Goal: Task Accomplishment & Management: Manage account settings

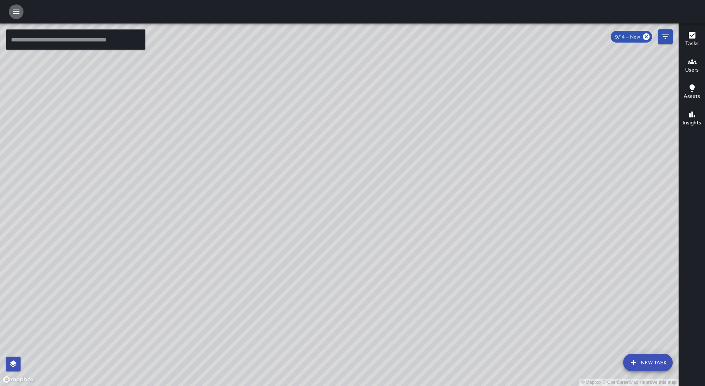
click at [17, 12] on icon "button" at bounding box center [16, 12] width 7 height 4
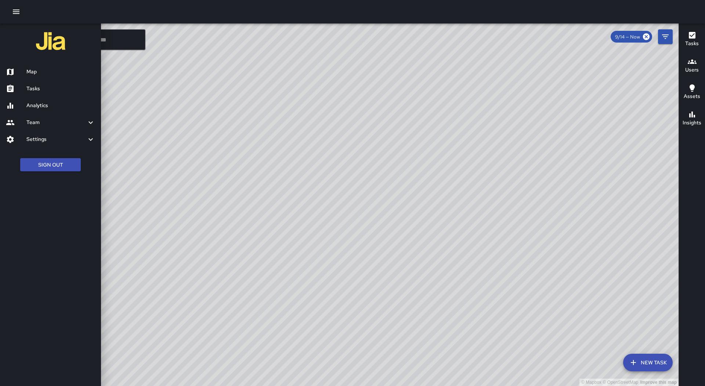
click at [44, 90] on h6 "Tasks" at bounding box center [60, 89] width 69 height 8
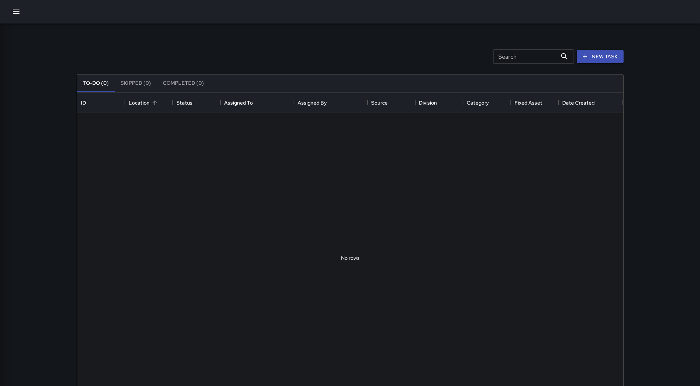
scroll to position [306, 540]
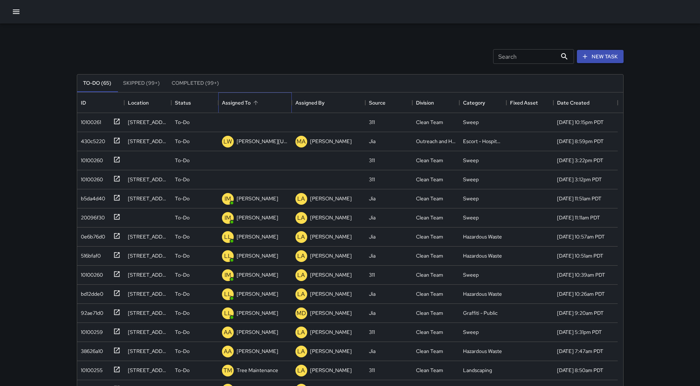
click at [260, 99] on div "Assigned To" at bounding box center [255, 103] width 10 height 10
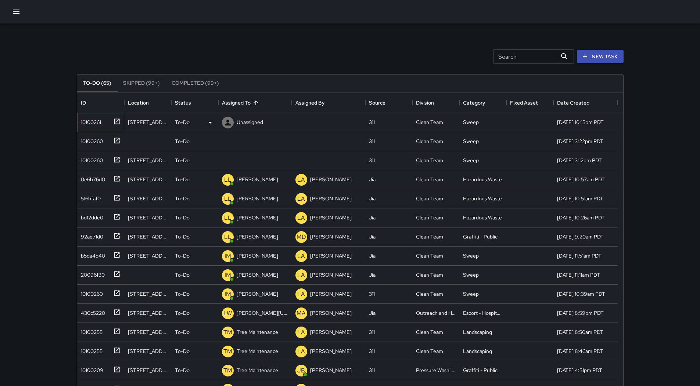
click at [93, 123] on div "10100261" at bounding box center [89, 121] width 23 height 10
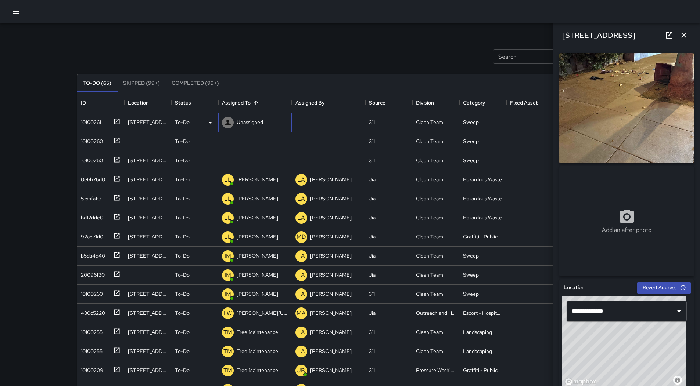
click at [256, 123] on p "Unassigned" at bounding box center [250, 122] width 26 height 7
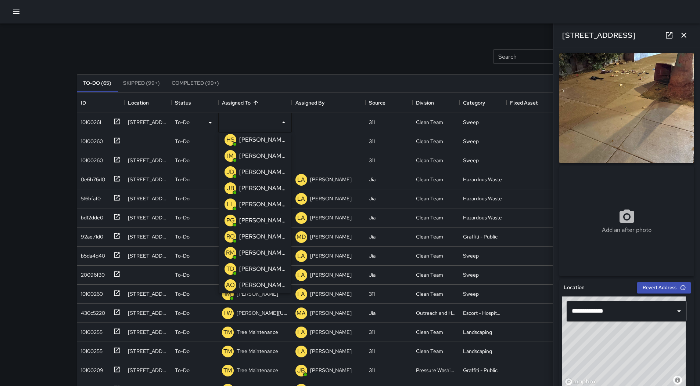
scroll to position [37, 0]
click at [252, 235] on p "[PERSON_NAME]" at bounding box center [262, 236] width 46 height 9
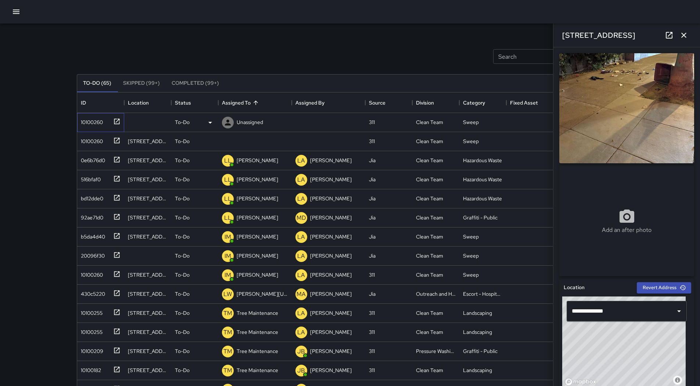
click at [101, 126] on div "10100260" at bounding box center [90, 121] width 25 height 10
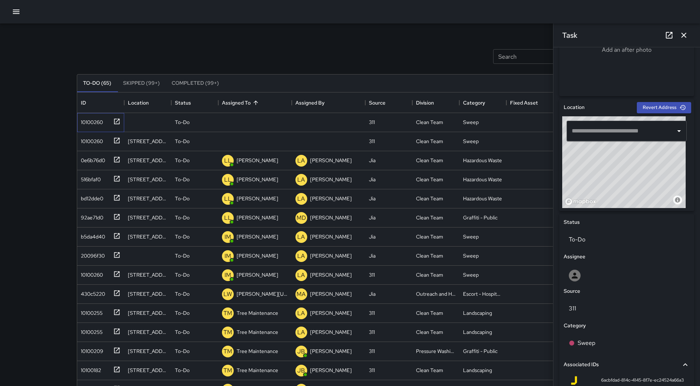
scroll to position [184, 0]
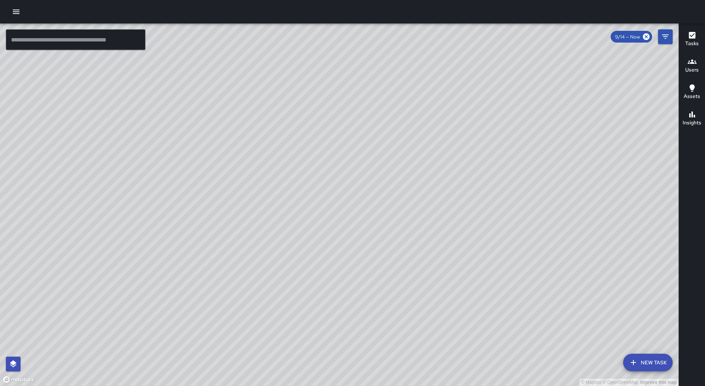
click at [15, 10] on icon "button" at bounding box center [16, 11] width 9 height 9
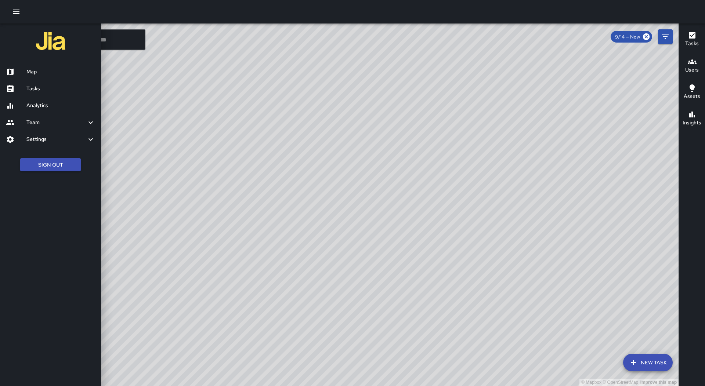
click at [56, 87] on h6 "Tasks" at bounding box center [60, 89] width 69 height 8
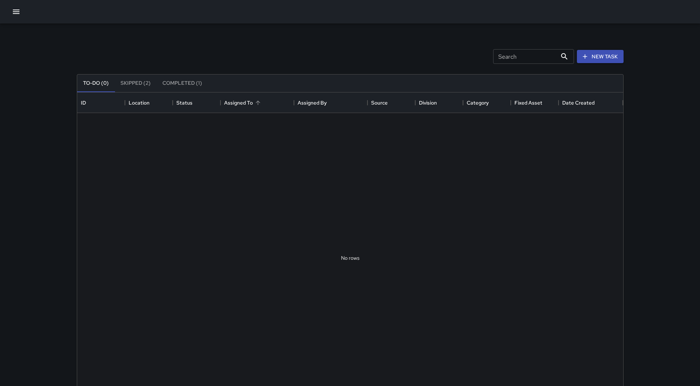
scroll to position [306, 540]
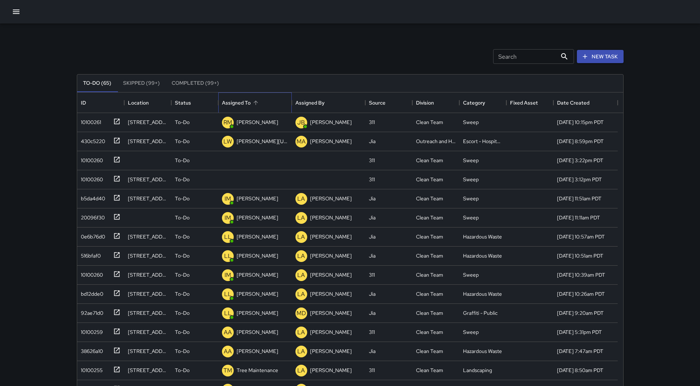
click at [266, 100] on div "Assigned To" at bounding box center [255, 103] width 66 height 21
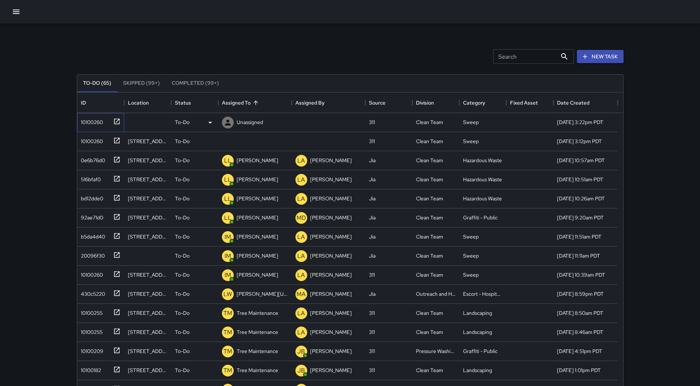
click at [89, 120] on div "10100260" at bounding box center [90, 121] width 25 height 10
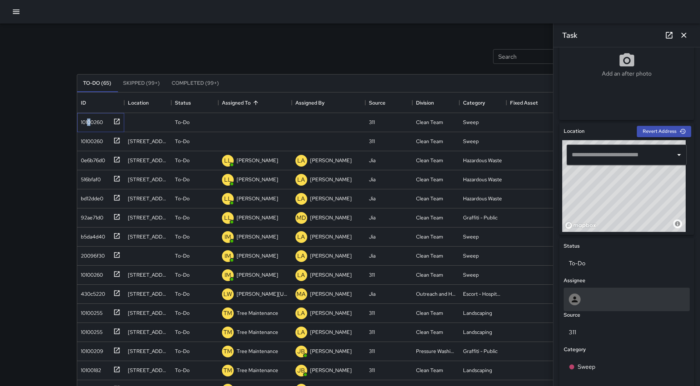
scroll to position [257, 0]
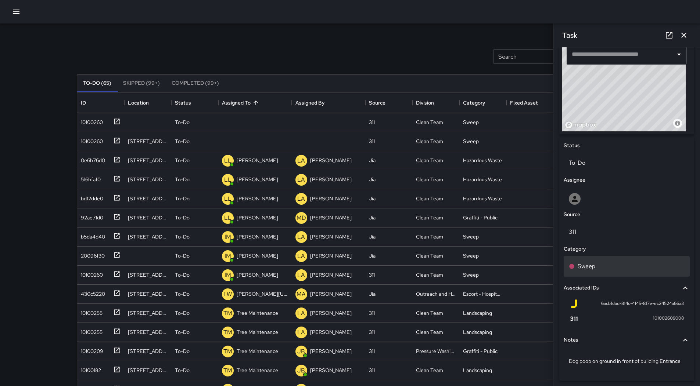
click at [625, 264] on div "Sweep" at bounding box center [627, 266] width 116 height 9
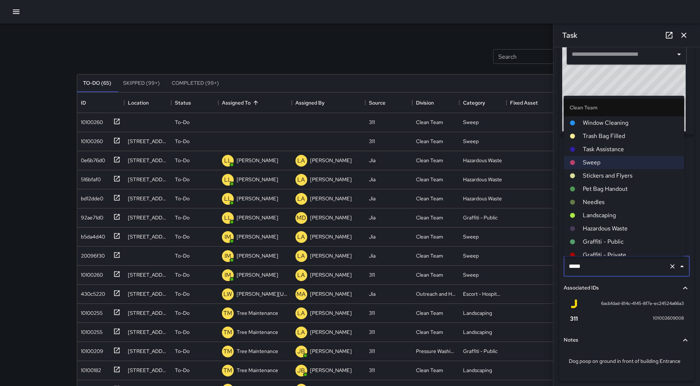
click at [618, 226] on span "Hazardous Waste" at bounding box center [629, 228] width 95 height 9
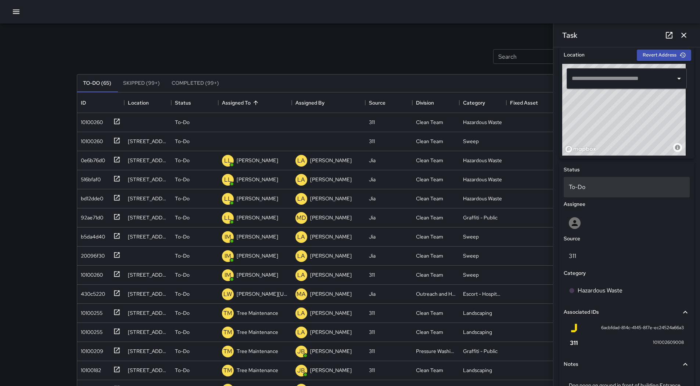
scroll to position [220, 0]
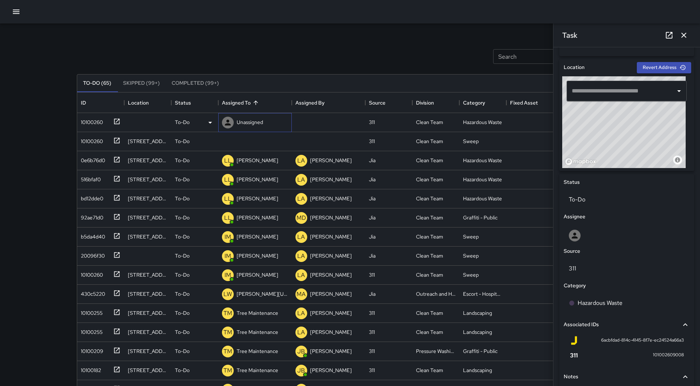
click at [252, 118] on div "Unassigned" at bounding box center [249, 122] width 29 height 10
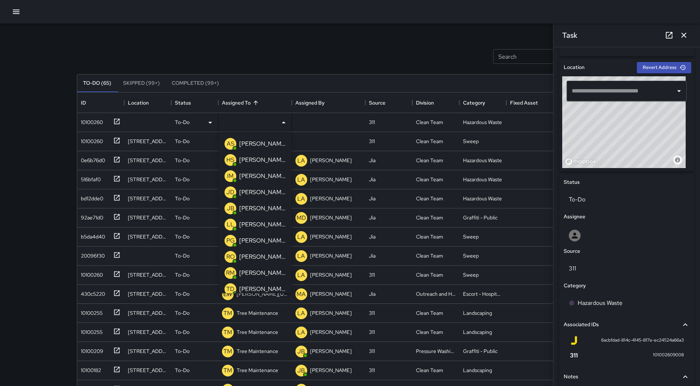
click at [265, 262] on div "[PERSON_NAME]" at bounding box center [262, 257] width 49 height 12
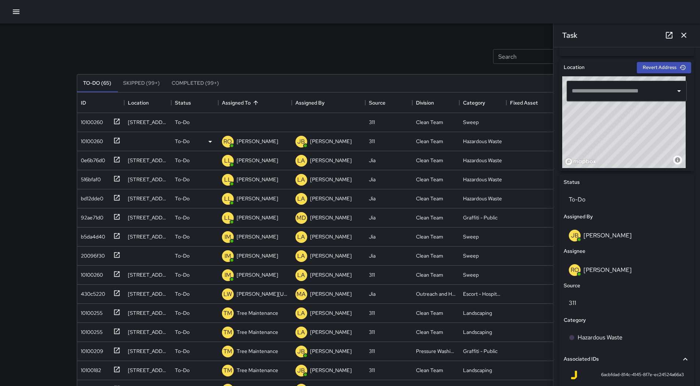
click at [257, 149] on div "RO [PERSON_NAME]" at bounding box center [254, 141] width 73 height 19
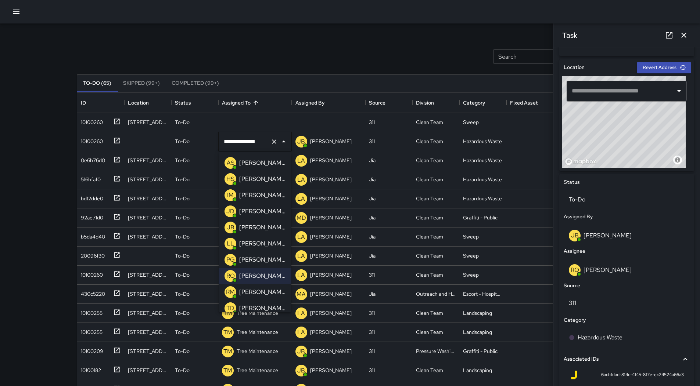
click at [248, 287] on div "[PERSON_NAME]" at bounding box center [262, 292] width 49 height 12
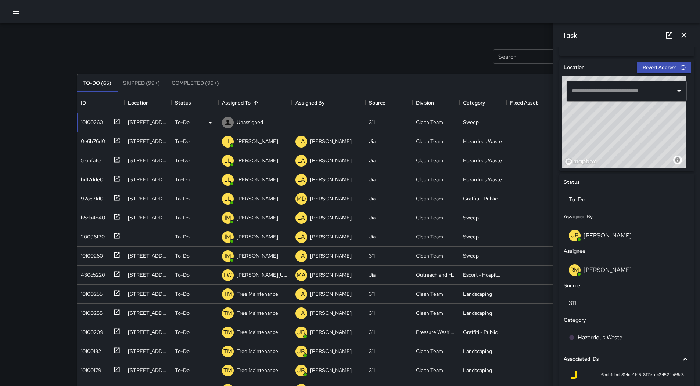
click at [88, 128] on div "10100260" at bounding box center [100, 122] width 47 height 19
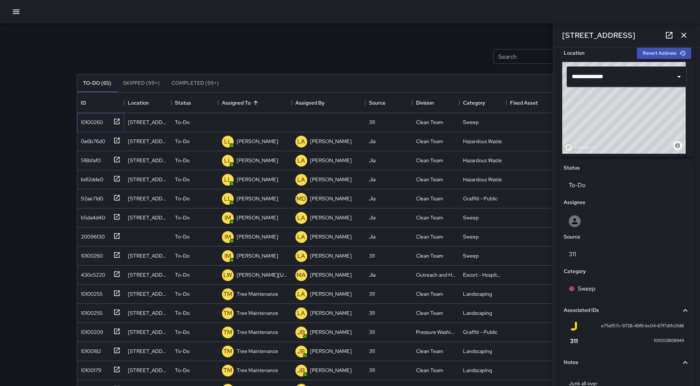
scroll to position [274, 0]
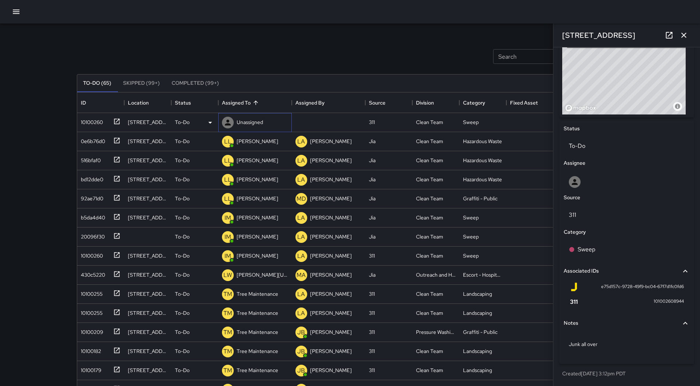
click at [255, 125] on p "Unassigned" at bounding box center [250, 122] width 26 height 7
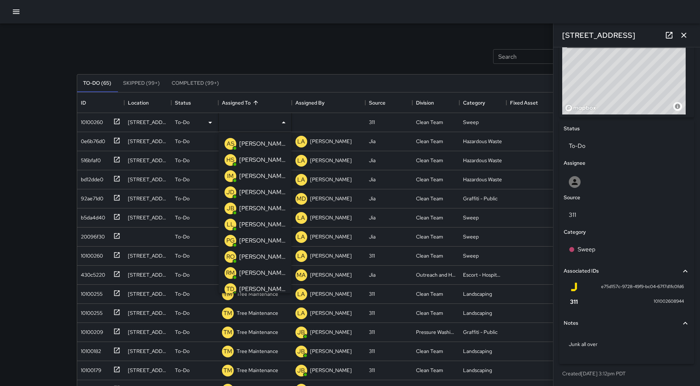
click at [258, 180] on p "[PERSON_NAME]" at bounding box center [262, 176] width 46 height 9
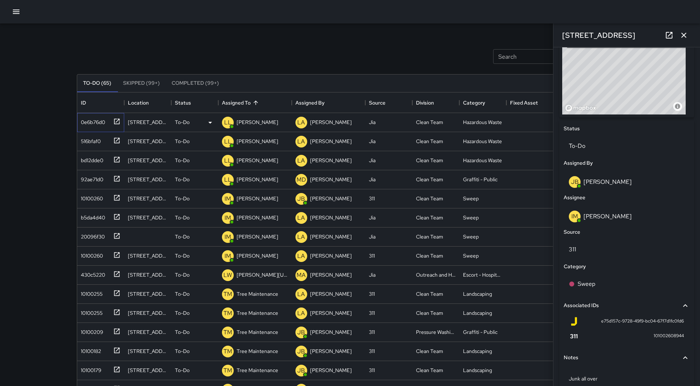
click at [103, 130] on div "0e6b76d0" at bounding box center [100, 122] width 47 height 19
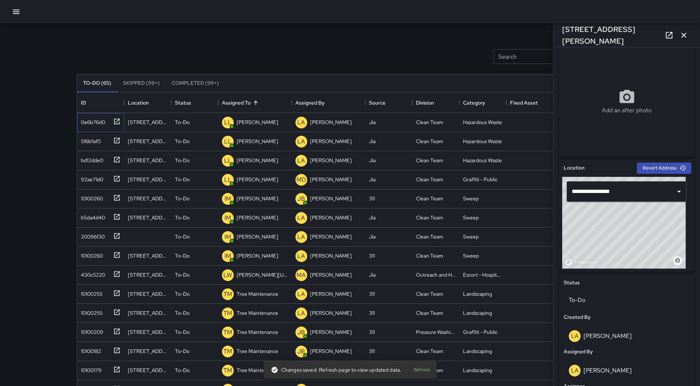
scroll to position [110, 0]
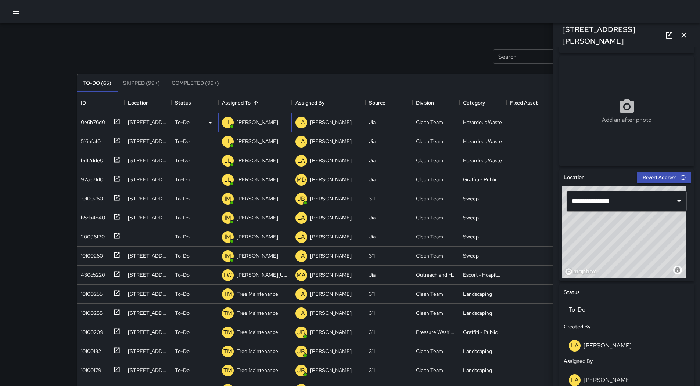
click at [253, 116] on div "LL [PERSON_NAME]" at bounding box center [249, 122] width 59 height 15
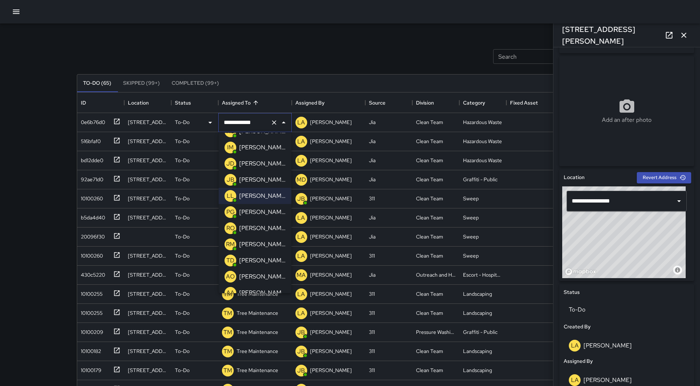
scroll to position [73, 0]
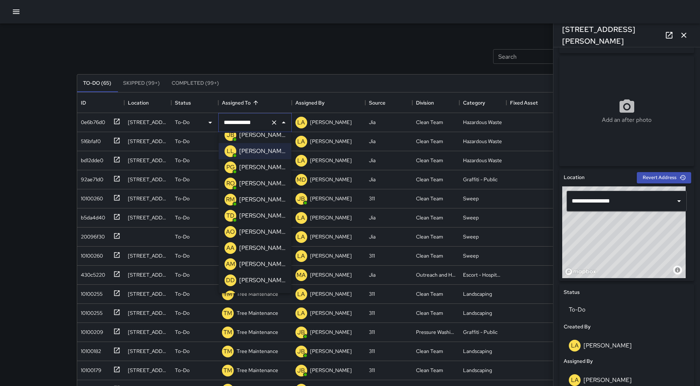
click at [255, 185] on p "[PERSON_NAME]" at bounding box center [262, 183] width 46 height 9
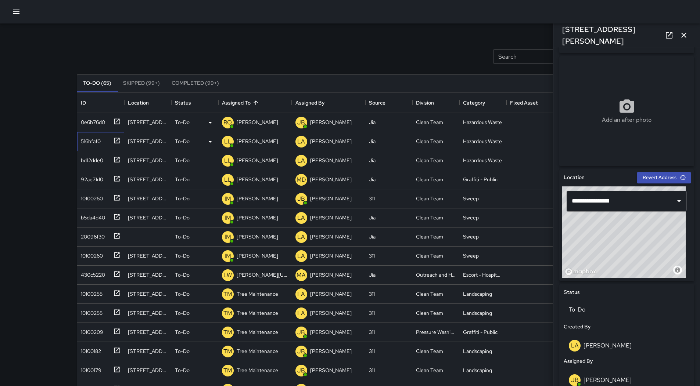
click at [93, 136] on div "516bfaf0" at bounding box center [89, 140] width 23 height 10
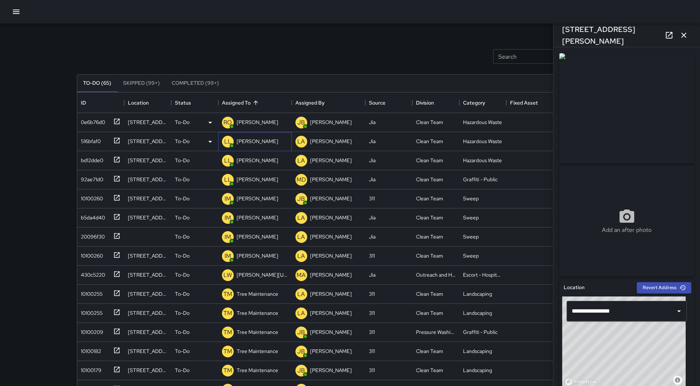
click at [253, 145] on div "[PERSON_NAME]" at bounding box center [257, 141] width 44 height 10
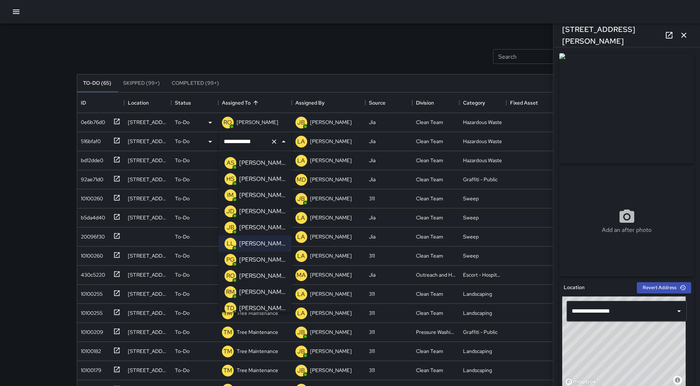
click at [266, 273] on p "[PERSON_NAME]" at bounding box center [262, 276] width 46 height 9
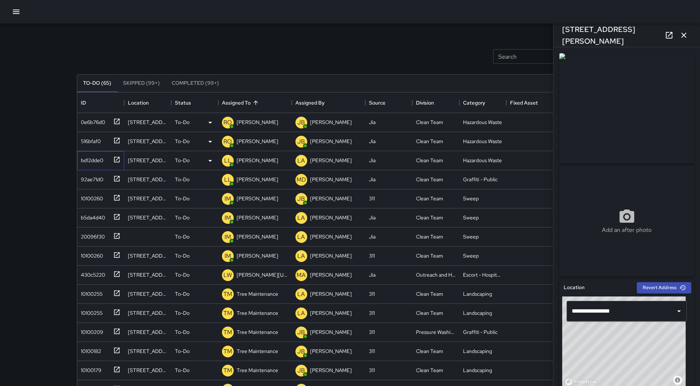
click at [96, 155] on div "bd12dde0" at bounding box center [90, 159] width 25 height 10
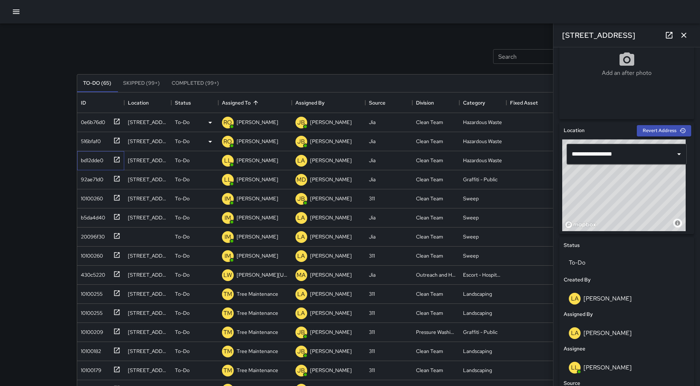
scroll to position [294, 0]
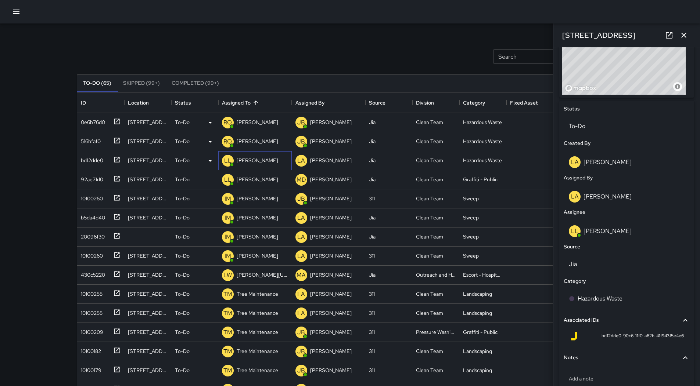
click at [258, 163] on p "[PERSON_NAME]" at bounding box center [258, 160] width 42 height 7
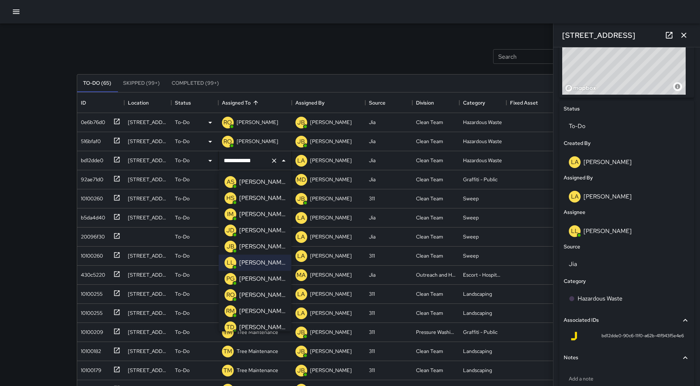
click at [260, 290] on div "[PERSON_NAME]" at bounding box center [262, 295] width 49 height 12
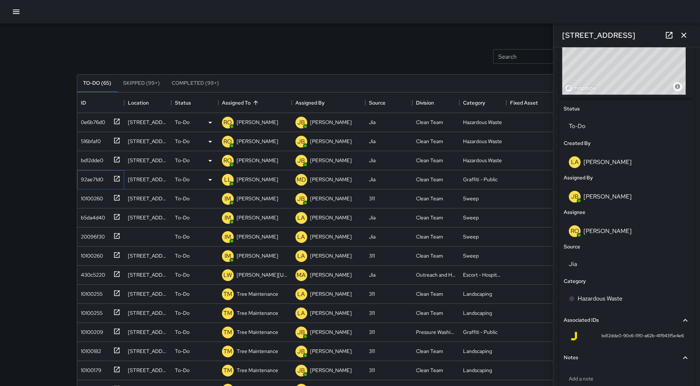
click at [86, 175] on div "92ae71d0" at bounding box center [90, 178] width 25 height 10
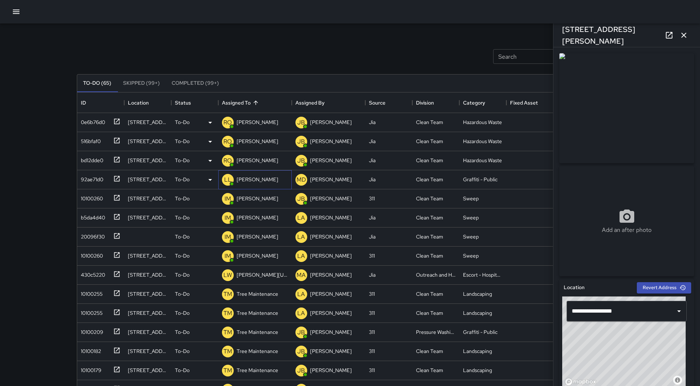
click at [267, 174] on div "LL [PERSON_NAME]" at bounding box center [254, 179] width 73 height 19
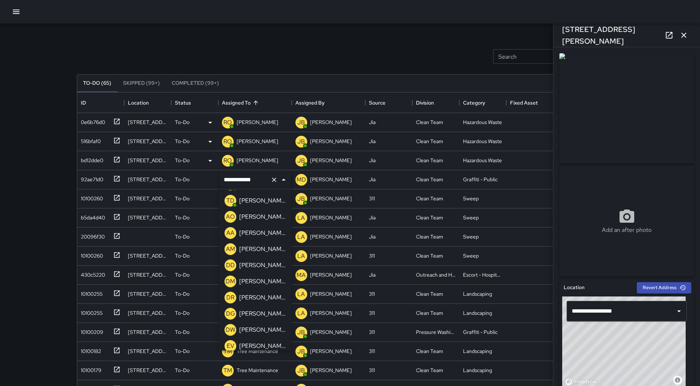
scroll to position [147, 0]
click at [264, 233] on p "[PERSON_NAME]" at bounding box center [262, 232] width 46 height 9
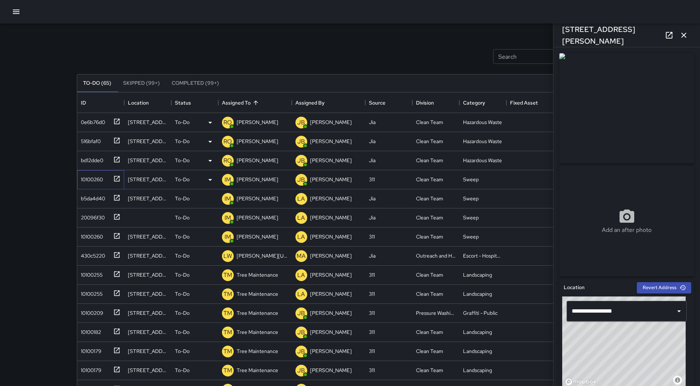
click at [83, 179] on div "10100260" at bounding box center [90, 178] width 25 height 10
click at [98, 197] on div "b5da4d40" at bounding box center [91, 197] width 27 height 10
click at [106, 213] on div "20096f30" at bounding box center [99, 216] width 43 height 12
click at [89, 236] on div "10100260" at bounding box center [90, 235] width 25 height 10
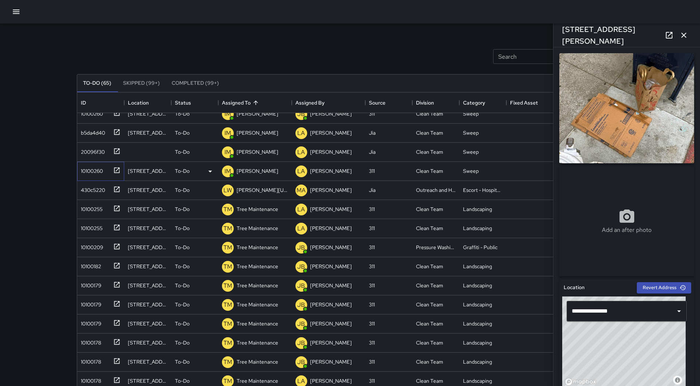
scroll to position [73, 0]
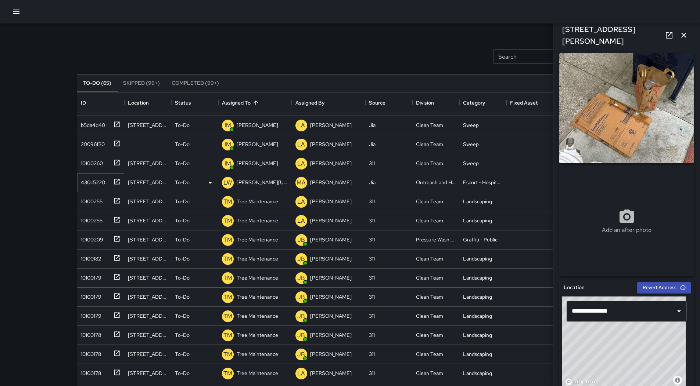
click at [95, 182] on div "430c5220" at bounding box center [91, 181] width 27 height 10
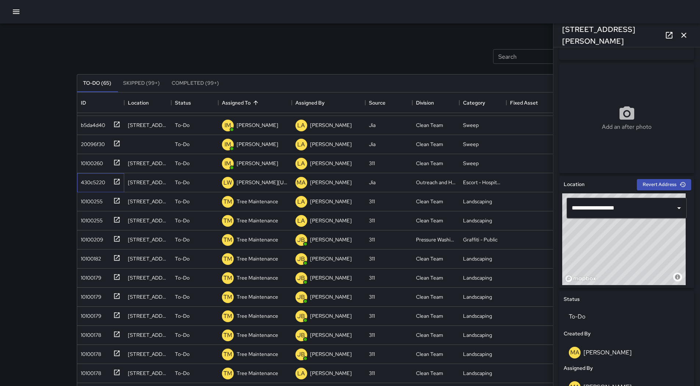
scroll to position [0, 0]
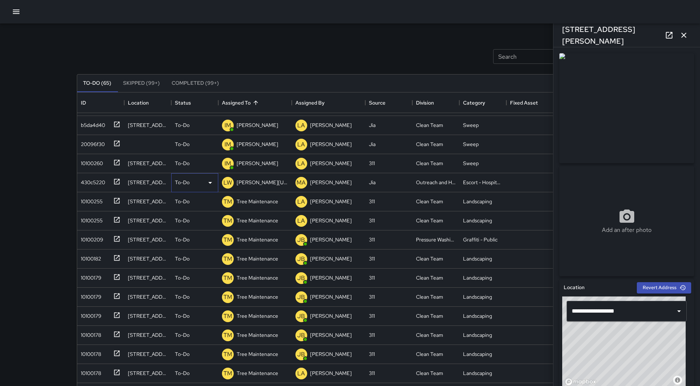
click at [210, 186] on icon at bounding box center [210, 182] width 9 height 9
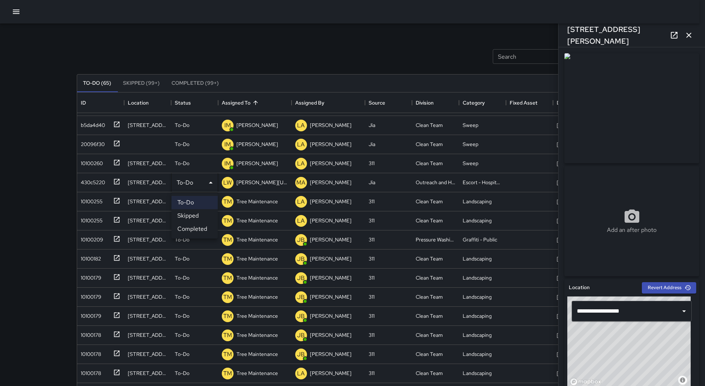
click at [209, 213] on li "Skipped" at bounding box center [195, 215] width 46 height 13
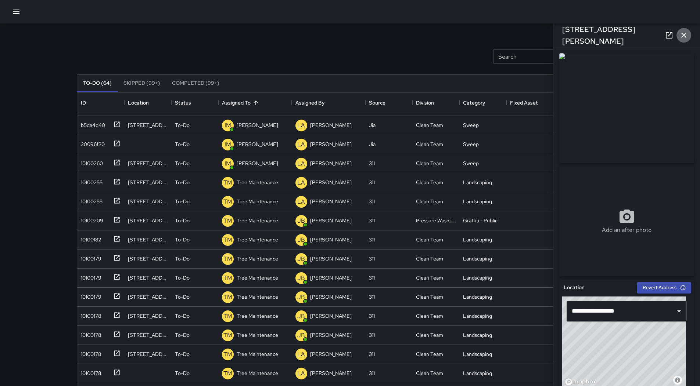
click at [687, 33] on icon "button" at bounding box center [683, 35] width 9 height 9
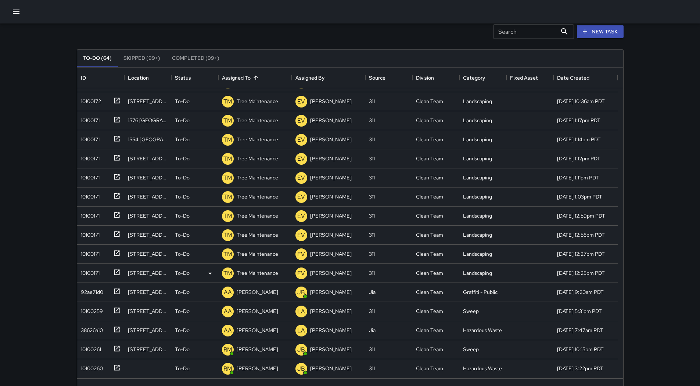
scroll to position [47, 0]
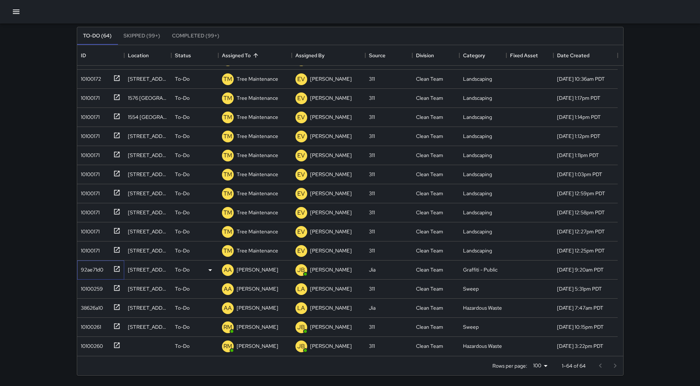
click at [87, 271] on div "92ae71d0" at bounding box center [90, 268] width 25 height 10
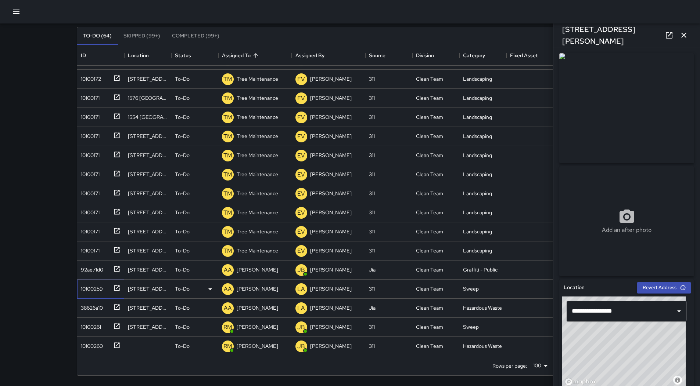
click at [103, 288] on div "10100259" at bounding box center [90, 287] width 25 height 10
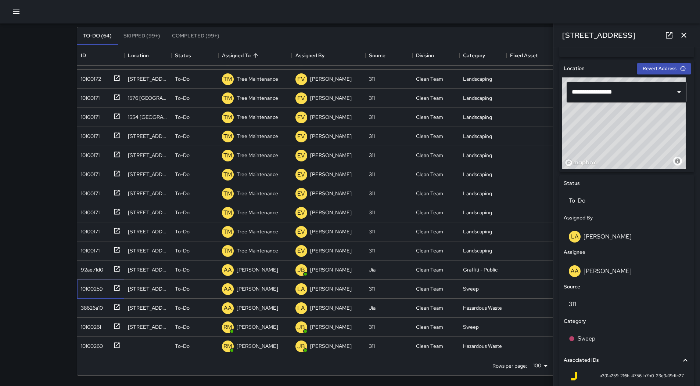
scroll to position [184, 0]
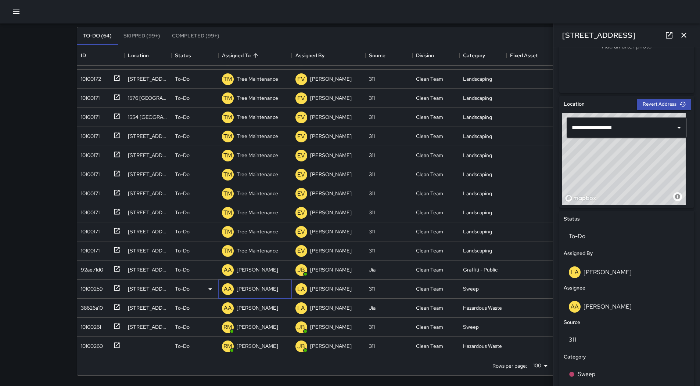
click at [249, 292] on p "[PERSON_NAME]" at bounding box center [258, 288] width 42 height 7
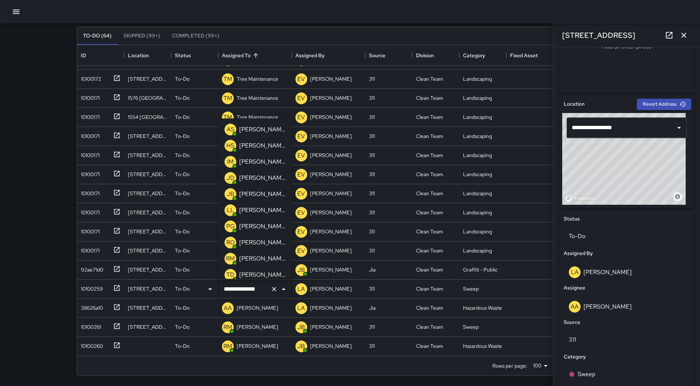
scroll to position [36, 0]
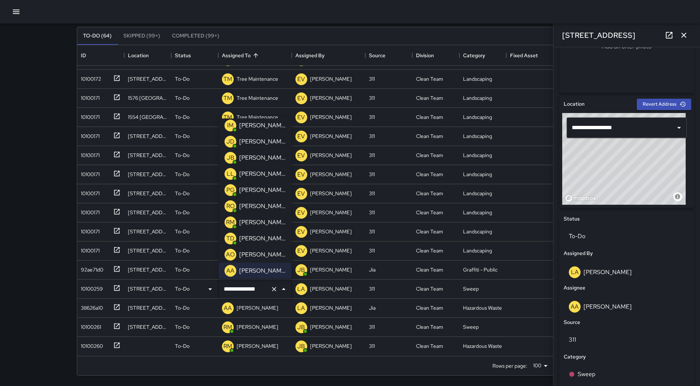
click at [258, 219] on p "[PERSON_NAME]" at bounding box center [262, 222] width 46 height 9
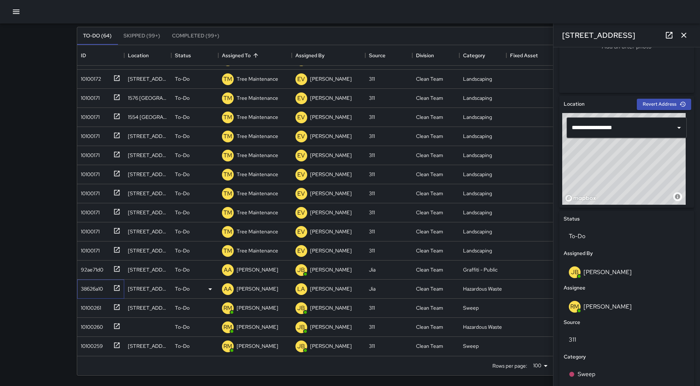
click at [95, 291] on div "38626a10" at bounding box center [90, 287] width 25 height 10
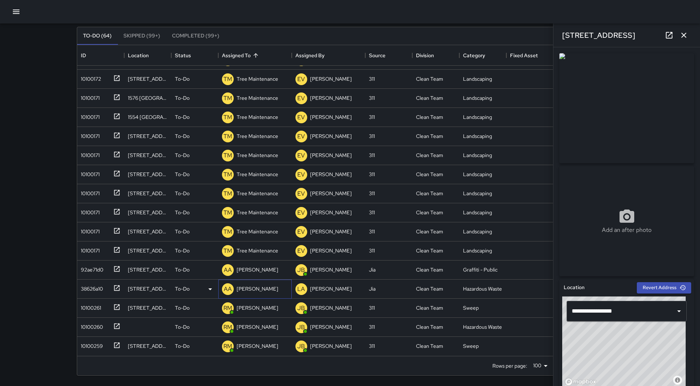
click at [252, 293] on div "[PERSON_NAME]" at bounding box center [257, 289] width 44 height 10
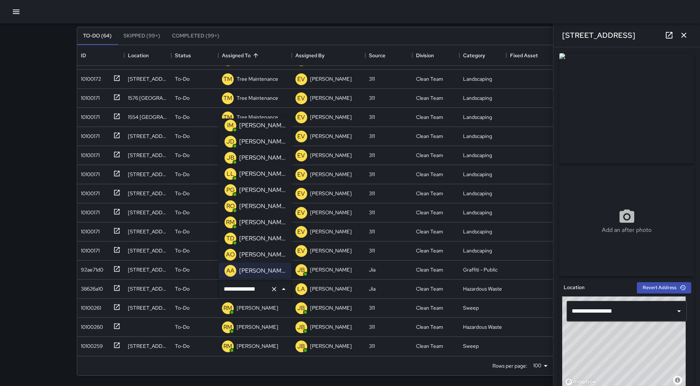
click at [264, 224] on p "[PERSON_NAME]" at bounding box center [262, 222] width 46 height 9
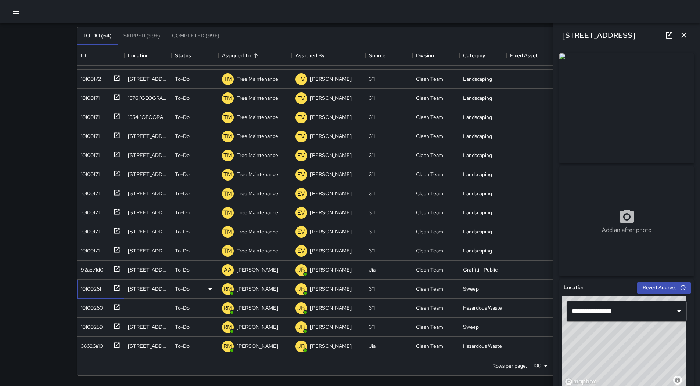
click at [91, 295] on div "10100261" at bounding box center [100, 289] width 47 height 19
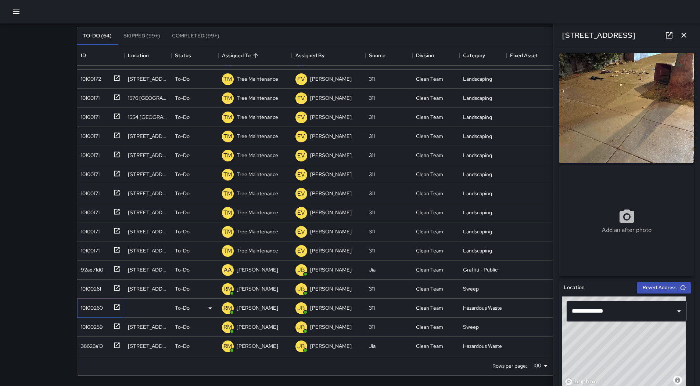
click at [93, 311] on div "10100260" at bounding box center [90, 307] width 25 height 10
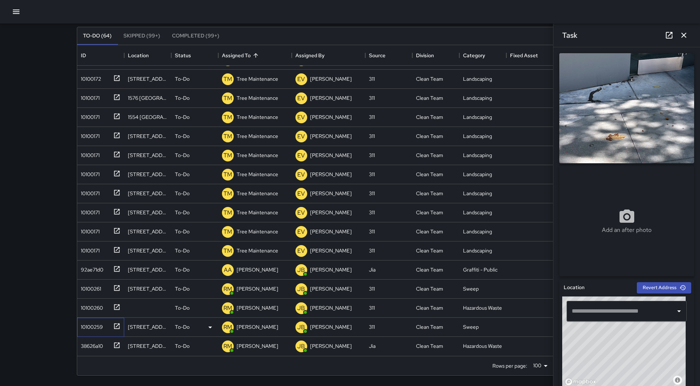
click at [94, 324] on div "10100259" at bounding box center [90, 326] width 25 height 10
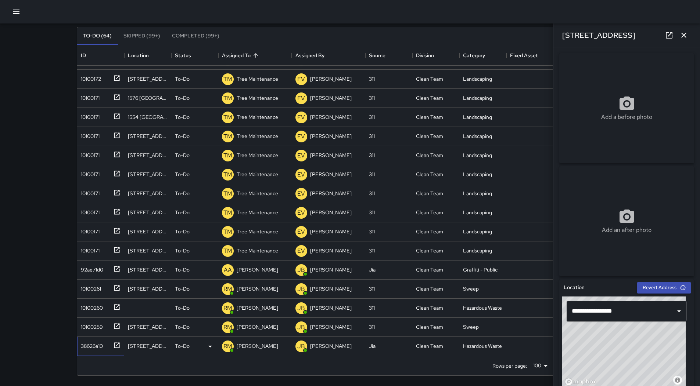
click at [99, 344] on div "38626a10" at bounding box center [90, 345] width 25 height 10
click at [682, 36] on icon "button" at bounding box center [683, 35] width 9 height 9
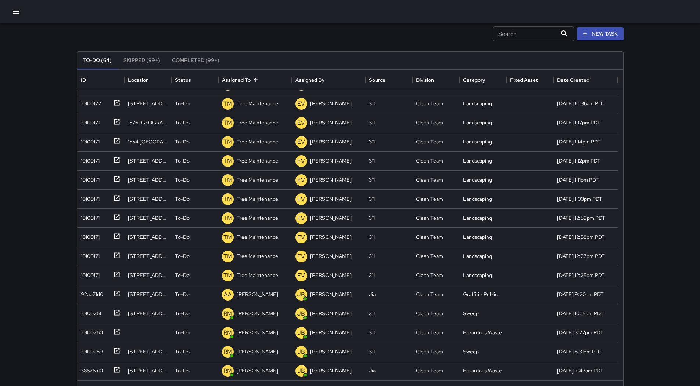
scroll to position [0, 0]
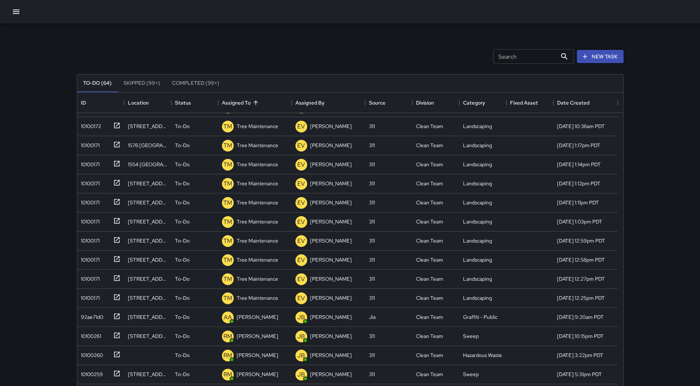
click at [17, 17] on button "button" at bounding box center [16, 11] width 15 height 15
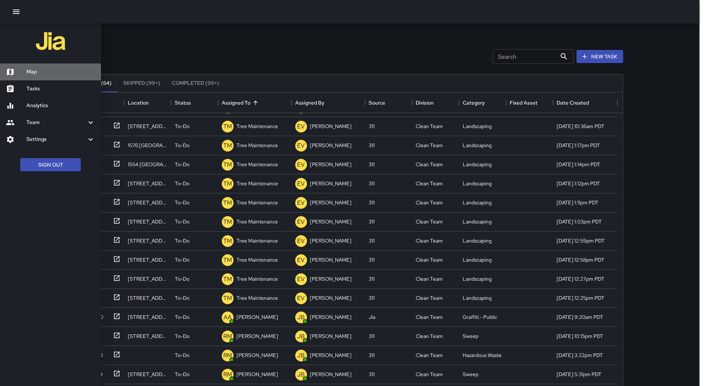
click at [29, 70] on h6 "Map" at bounding box center [60, 72] width 69 height 8
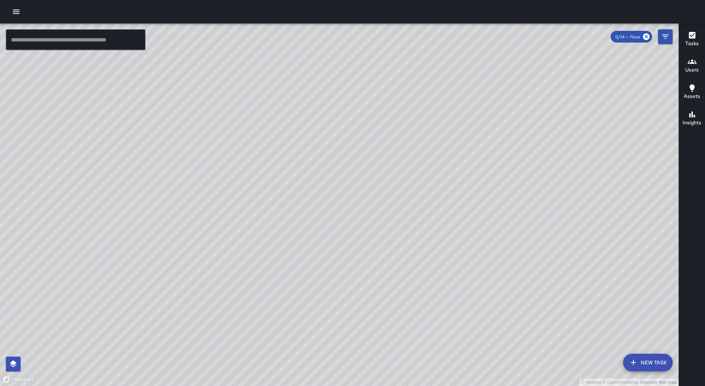
click at [16, 8] on icon "button" at bounding box center [16, 11] width 9 height 9
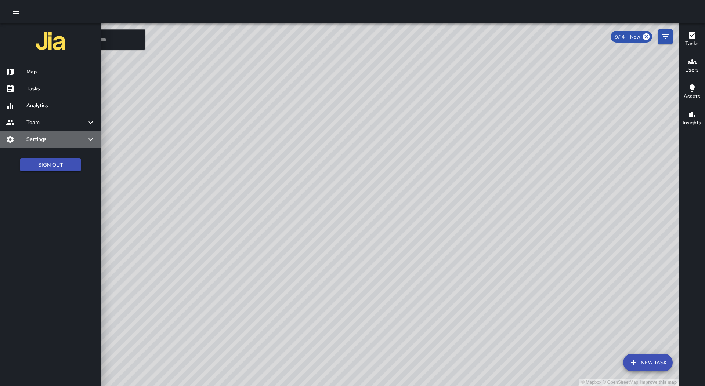
click at [72, 133] on div "Settings" at bounding box center [50, 139] width 101 height 17
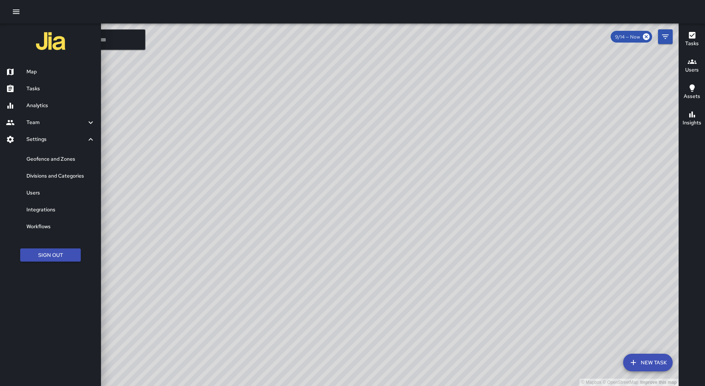
click at [70, 192] on h6 "Users" at bounding box center [60, 193] width 69 height 8
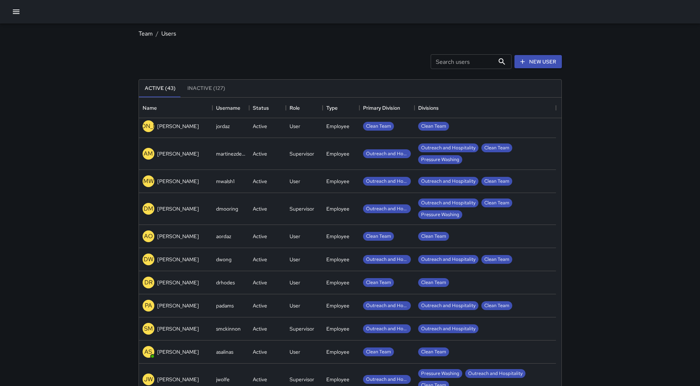
scroll to position [698, 0]
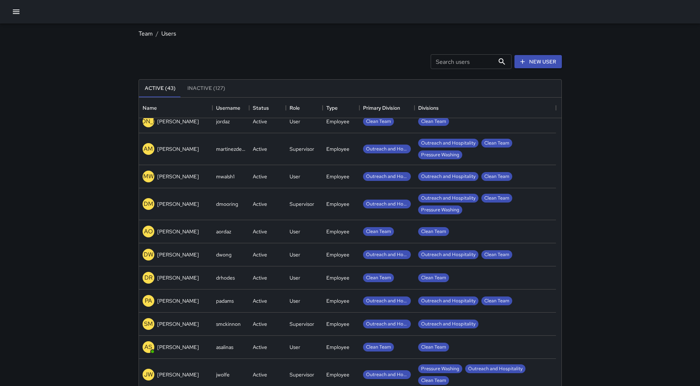
click at [194, 202] on div "[PERSON_NAME]" at bounding box center [175, 204] width 73 height 32
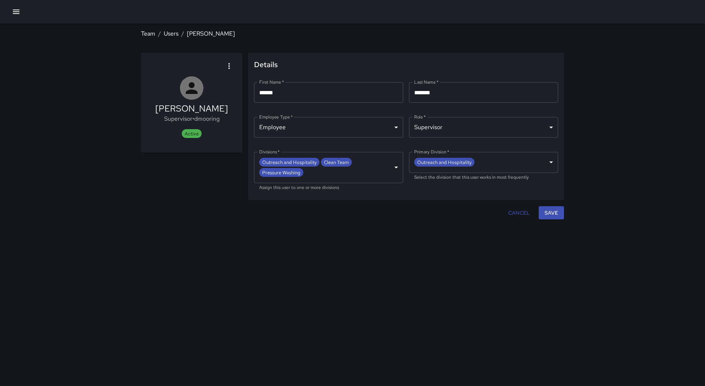
click at [226, 64] on icon "button" at bounding box center [229, 66] width 9 height 9
click at [229, 87] on span "Deactivate user" at bounding box center [211, 86] width 42 height 9
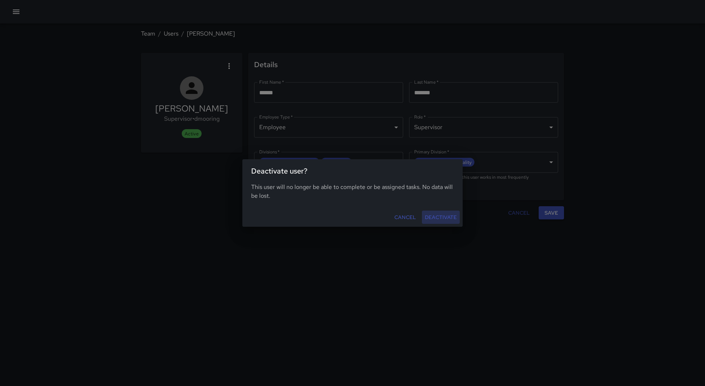
click at [444, 214] on button "Deactivate" at bounding box center [441, 218] width 38 height 14
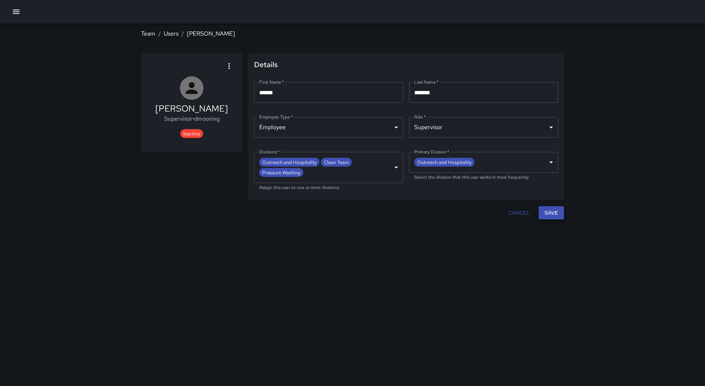
click at [556, 213] on button "Save" at bounding box center [551, 213] width 25 height 14
click at [15, 11] on icon "button" at bounding box center [16, 11] width 9 height 9
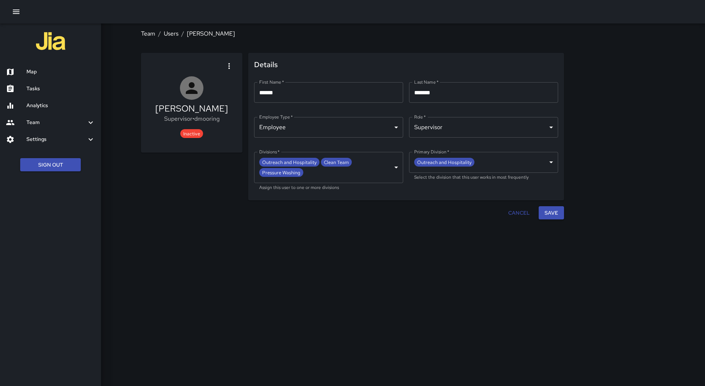
click at [82, 137] on h6 "Settings" at bounding box center [56, 140] width 60 height 8
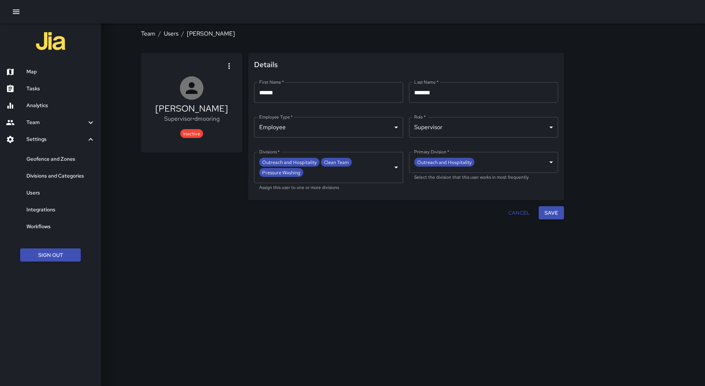
click at [72, 191] on h6 "Users" at bounding box center [60, 193] width 69 height 8
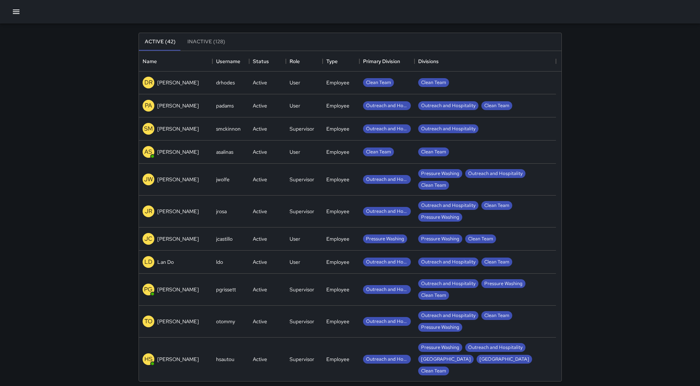
scroll to position [48, 0]
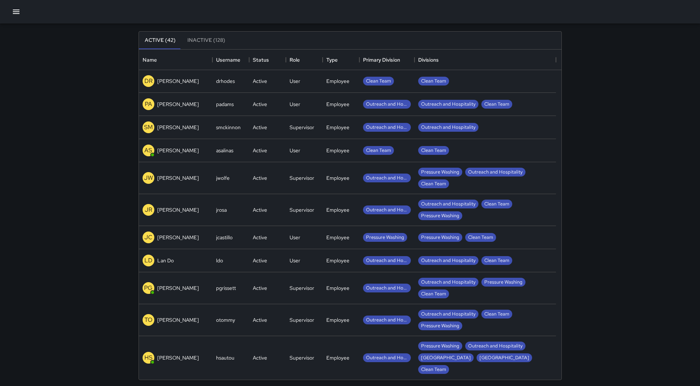
click at [178, 256] on div "LD Lan Do" at bounding box center [175, 260] width 73 height 23
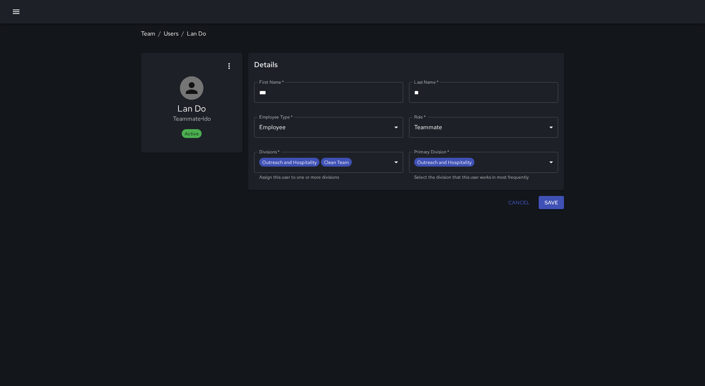
click at [229, 65] on icon "button" at bounding box center [228, 66] width 1 height 6
click at [222, 85] on span "Deactivate user" at bounding box center [211, 86] width 42 height 9
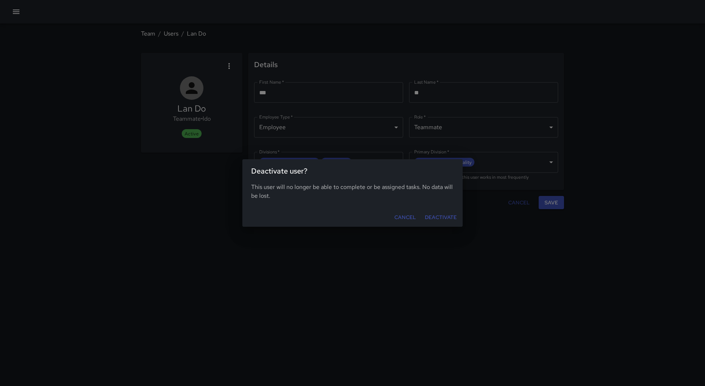
click at [404, 213] on button "Cancel" at bounding box center [406, 218] width 28 height 14
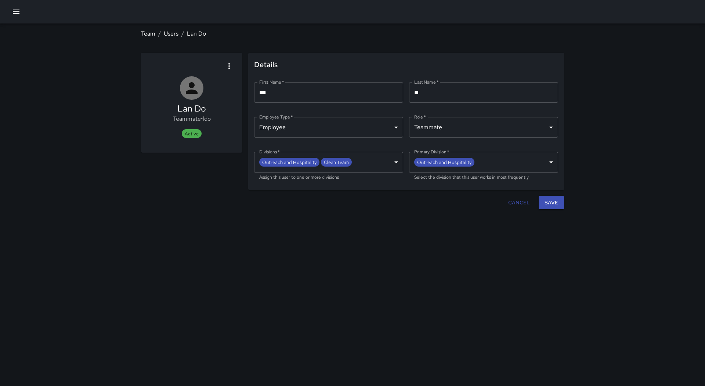
click at [16, 11] on icon "button" at bounding box center [16, 11] width 9 height 9
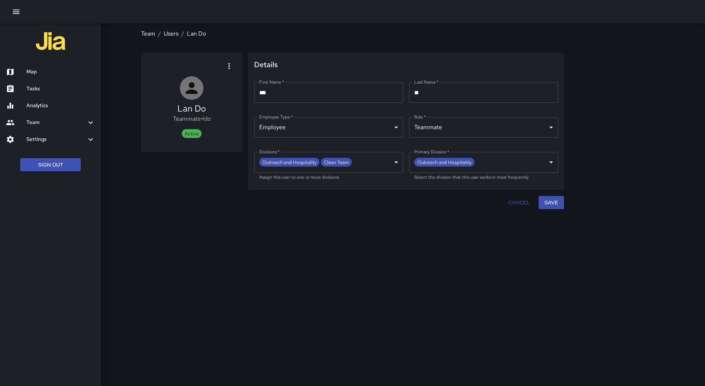
click at [52, 75] on h6 "Map" at bounding box center [60, 72] width 69 height 8
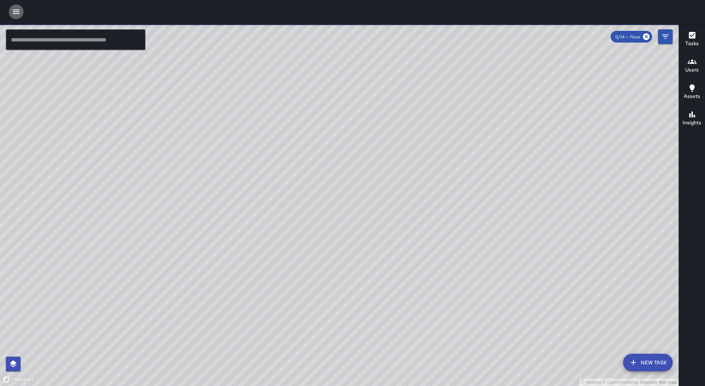
drag, startPoint x: 15, startPoint y: 8, endPoint x: 16, endPoint y: 18, distance: 10.3
click at [15, 9] on icon "button" at bounding box center [16, 11] width 9 height 9
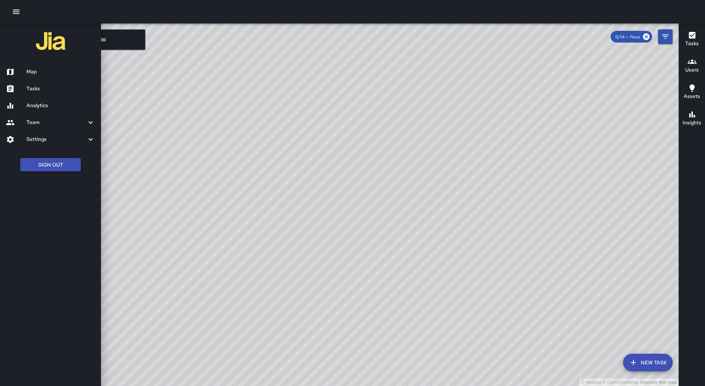
click at [39, 87] on h6 "Tasks" at bounding box center [60, 89] width 69 height 8
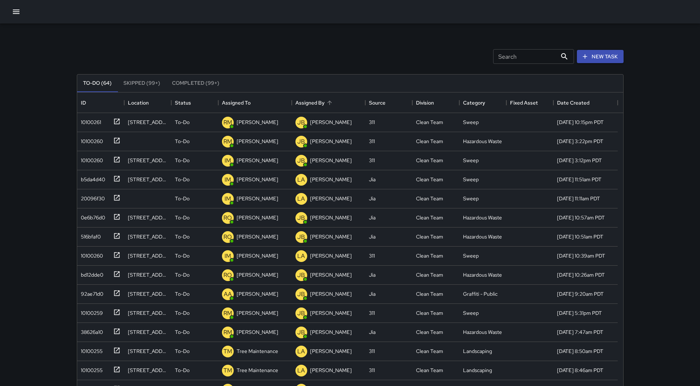
scroll to position [306, 540]
click at [263, 104] on div "Assigned To" at bounding box center [255, 103] width 66 height 21
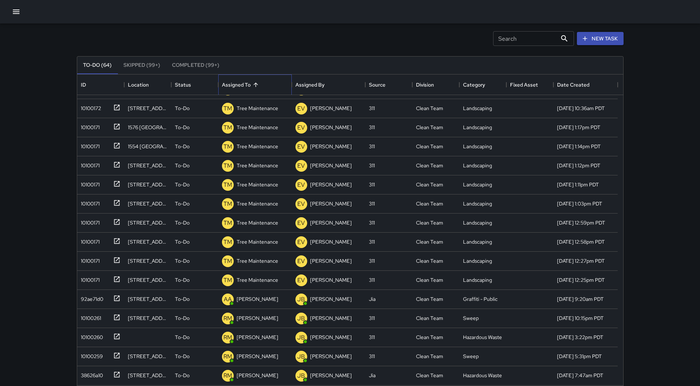
scroll to position [47, 0]
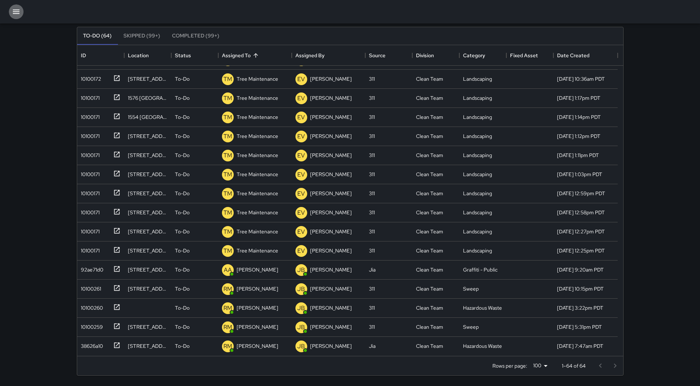
drag, startPoint x: 17, startPoint y: 8, endPoint x: 19, endPoint y: 22, distance: 14.2
click at [16, 8] on icon "button" at bounding box center [16, 11] width 9 height 9
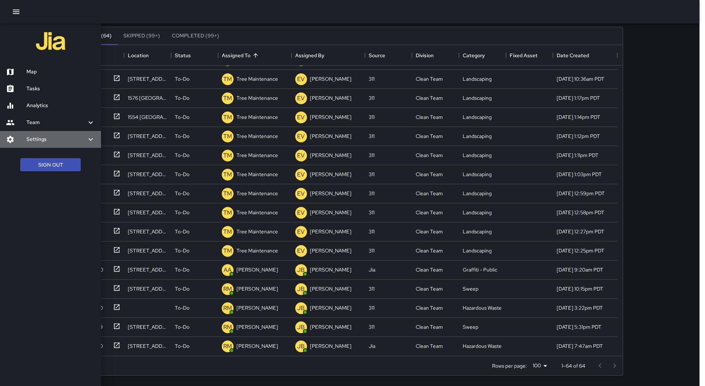
click at [73, 141] on h6 "Settings" at bounding box center [56, 140] width 60 height 8
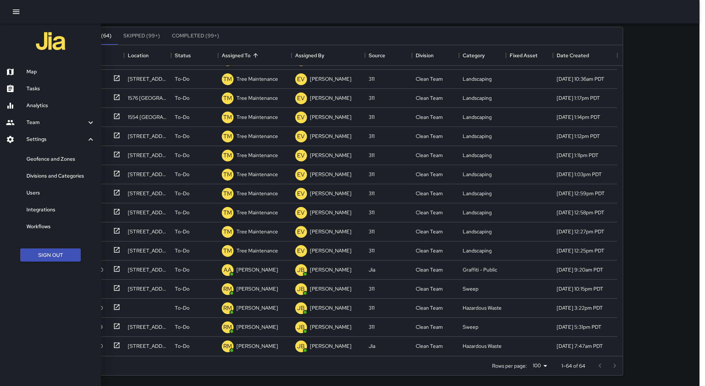
click at [78, 199] on div "Users" at bounding box center [50, 193] width 101 height 17
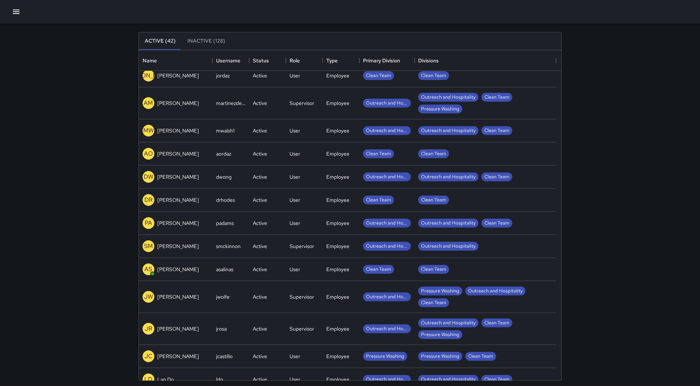
scroll to position [698, 0]
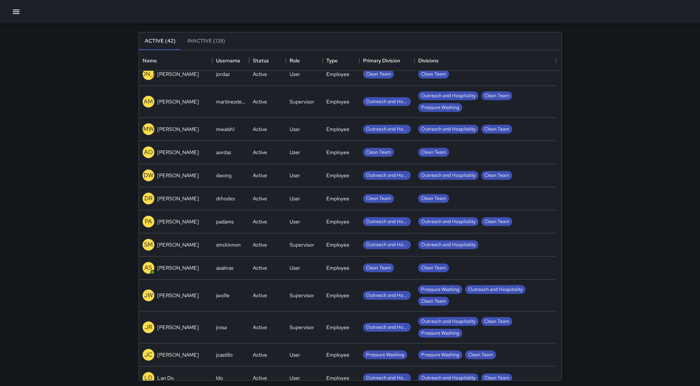
click at [163, 176] on p "[PERSON_NAME]" at bounding box center [178, 175] width 42 height 7
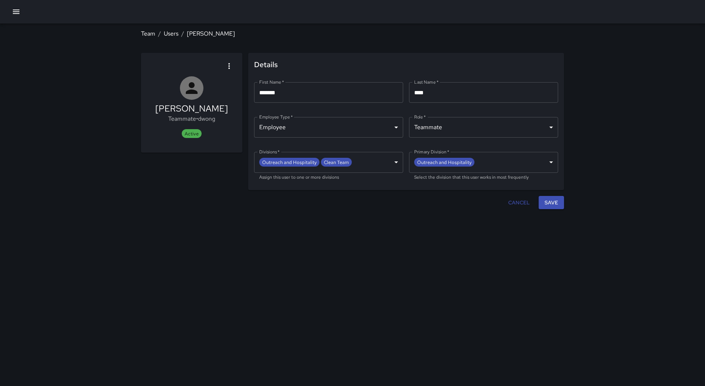
click at [227, 67] on icon "button" at bounding box center [229, 66] width 9 height 9
click at [224, 89] on span "Deactivate user" at bounding box center [211, 86] width 42 height 9
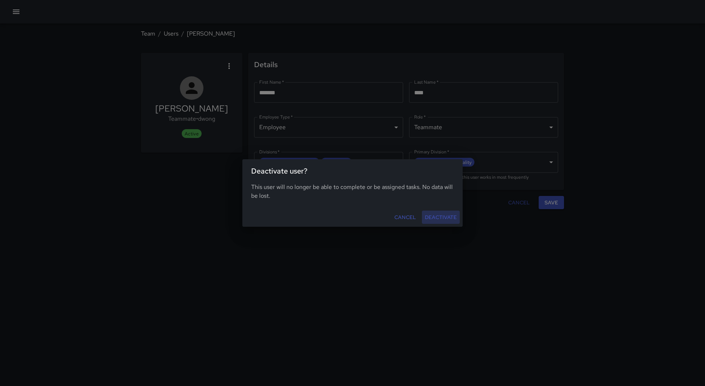
drag, startPoint x: 444, startPoint y: 214, endPoint x: 450, endPoint y: 217, distance: 6.6
click at [444, 216] on button "Deactivate" at bounding box center [441, 218] width 38 height 14
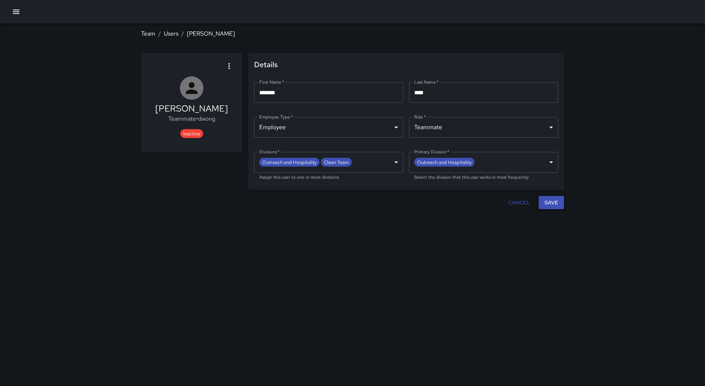
click at [562, 203] on button "Save" at bounding box center [551, 203] width 25 height 14
drag, startPoint x: 17, startPoint y: 9, endPoint x: 22, endPoint y: 22, distance: 14.2
click at [17, 10] on icon "button" at bounding box center [16, 11] width 9 height 9
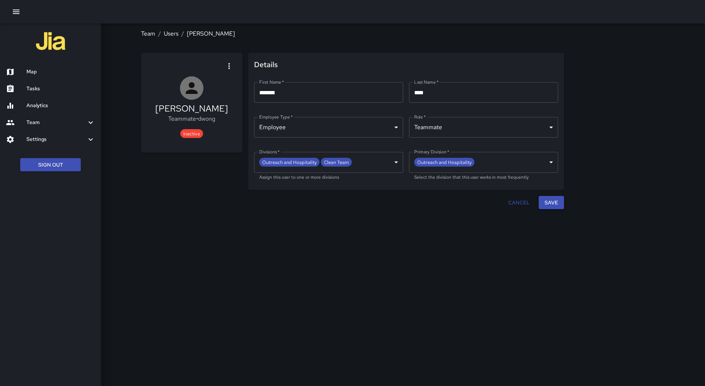
click at [90, 137] on icon at bounding box center [90, 139] width 9 height 9
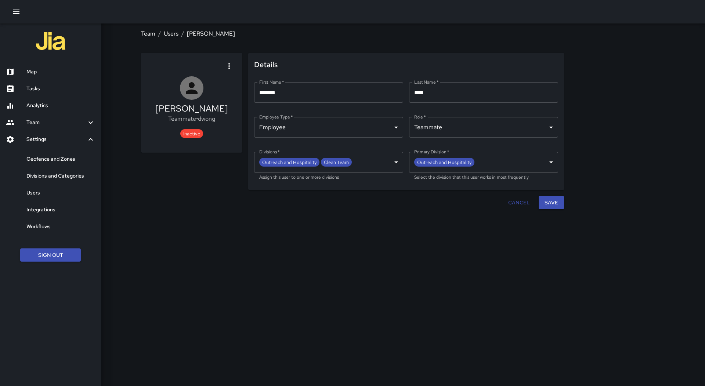
drag, startPoint x: 83, startPoint y: 190, endPoint x: 90, endPoint y: 193, distance: 7.9
click at [83, 190] on h6 "Users" at bounding box center [60, 193] width 69 height 8
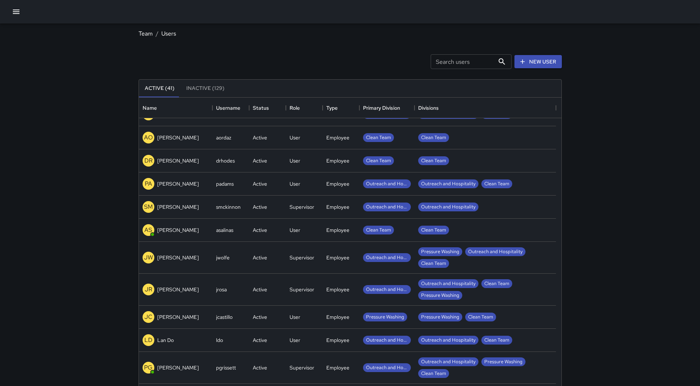
scroll to position [771, 0]
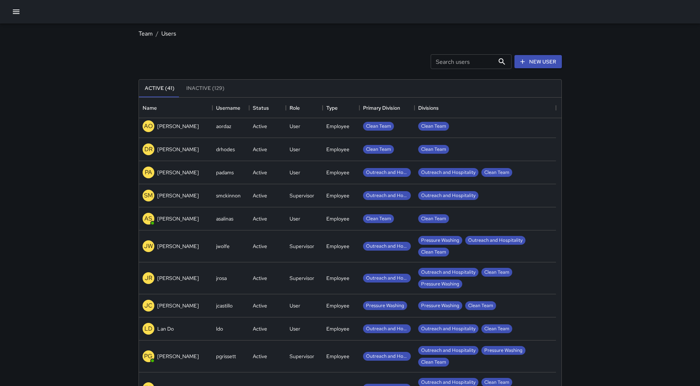
click at [201, 332] on div "LD Lan Do" at bounding box center [175, 329] width 73 height 23
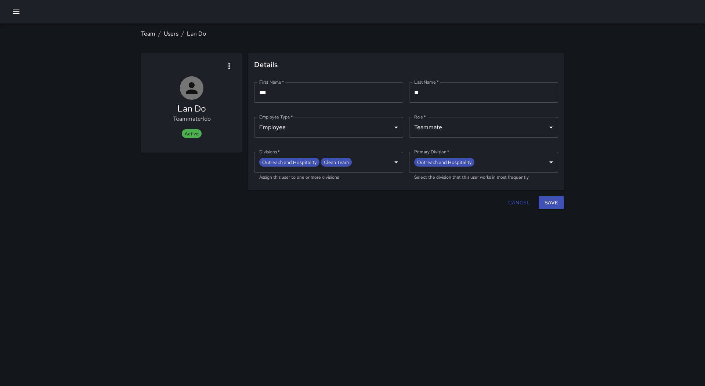
click at [230, 69] on icon "button" at bounding box center [229, 66] width 9 height 9
click at [222, 85] on span "Deactivate user" at bounding box center [211, 86] width 42 height 9
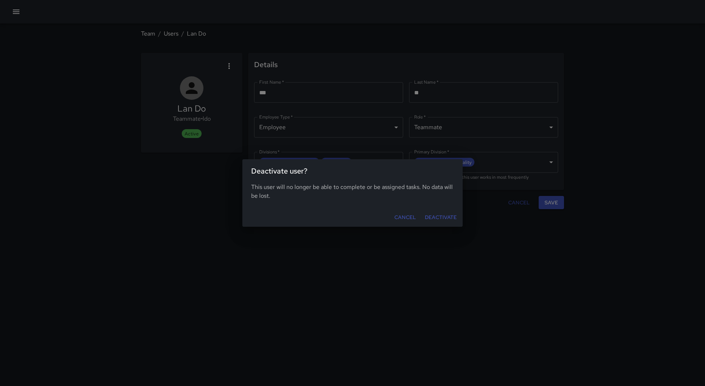
click at [449, 215] on button "Deactivate" at bounding box center [441, 218] width 38 height 14
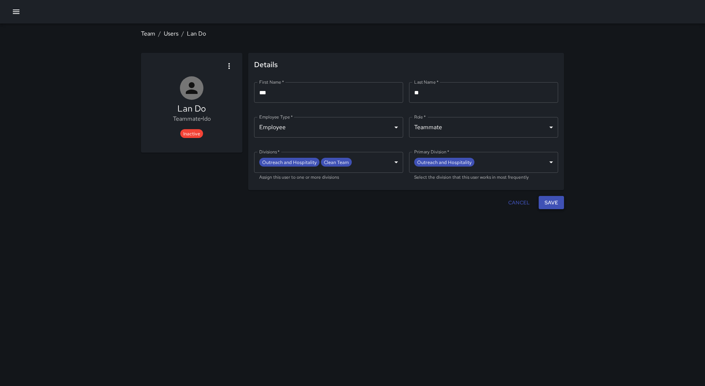
click at [552, 199] on button "Save" at bounding box center [551, 203] width 25 height 14
drag, startPoint x: 20, startPoint y: 10, endPoint x: 21, endPoint y: 22, distance: 11.8
click at [19, 11] on icon "button" at bounding box center [16, 11] width 9 height 9
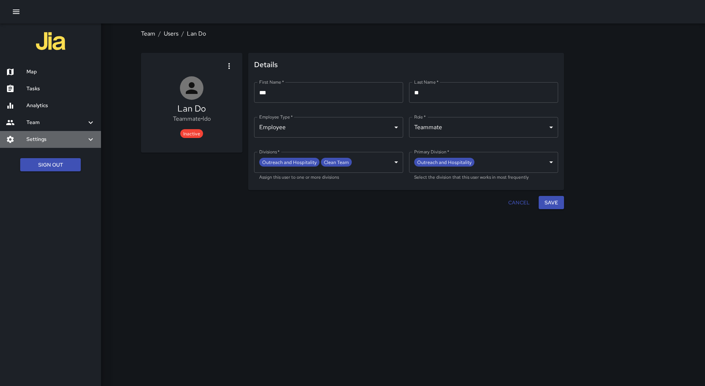
click at [83, 142] on h6 "Settings" at bounding box center [56, 140] width 60 height 8
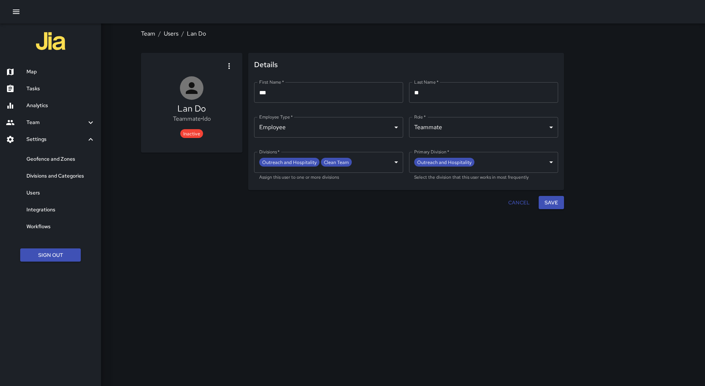
click at [69, 194] on h6 "Users" at bounding box center [60, 193] width 69 height 8
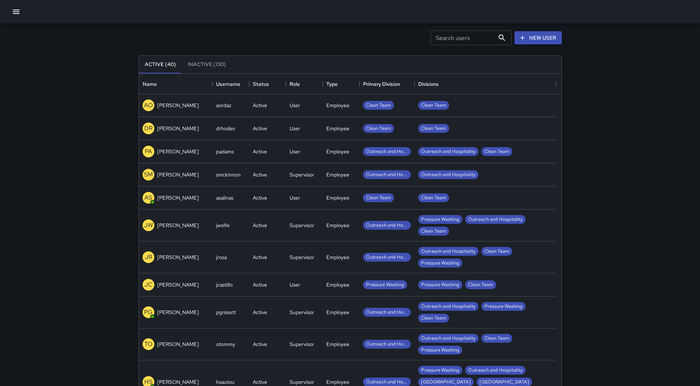
scroll to position [48, 0]
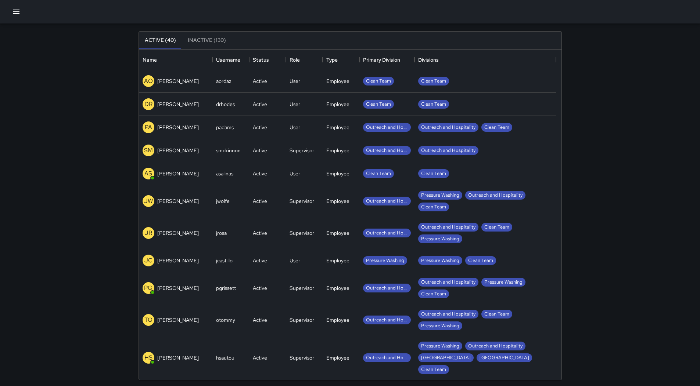
click at [182, 328] on div "TO [PERSON_NAME]" at bounding box center [175, 320] width 73 height 32
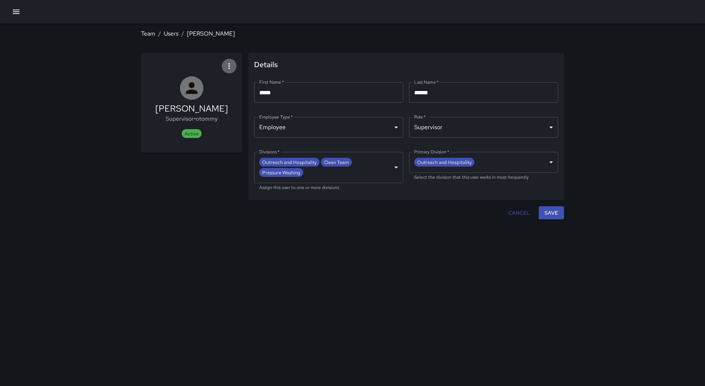
click at [234, 66] on button "button" at bounding box center [229, 66] width 15 height 15
click at [226, 90] on li "Deactivate user" at bounding box center [210, 85] width 53 height 13
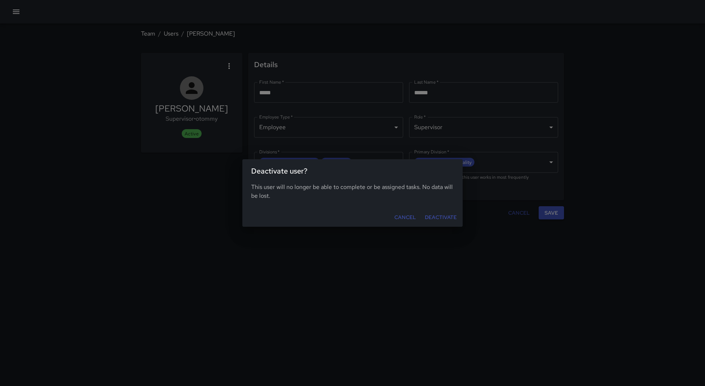
click at [438, 220] on button "Deactivate" at bounding box center [441, 218] width 38 height 14
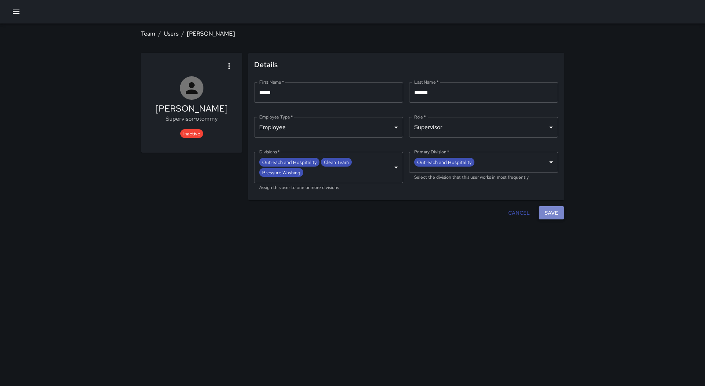
click at [549, 212] on button "Save" at bounding box center [551, 213] width 25 height 14
click at [14, 15] on icon "button" at bounding box center [16, 11] width 9 height 9
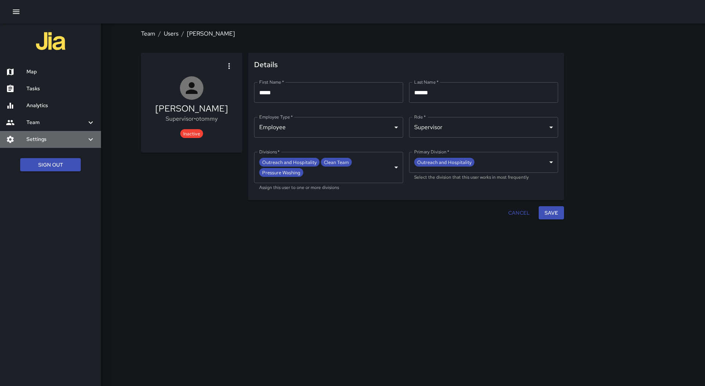
click at [81, 141] on h6 "Settings" at bounding box center [56, 140] width 60 height 8
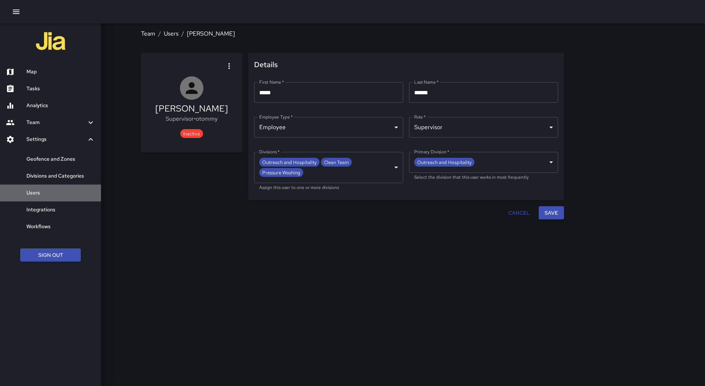
click at [64, 190] on h6 "Users" at bounding box center [60, 193] width 69 height 8
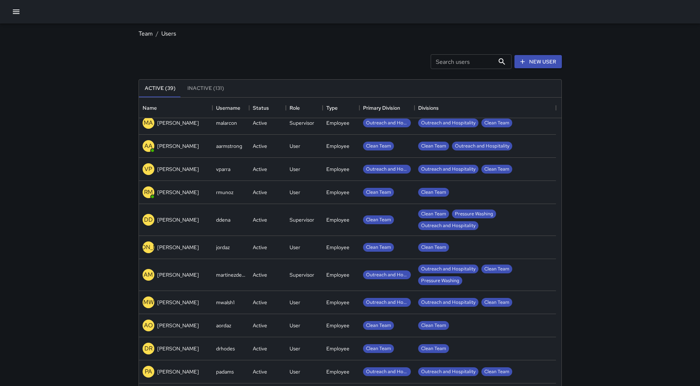
scroll to position [661, 0]
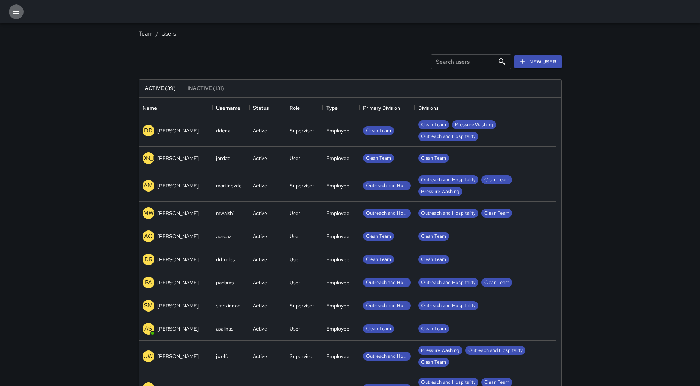
click at [15, 16] on icon "button" at bounding box center [16, 11] width 9 height 9
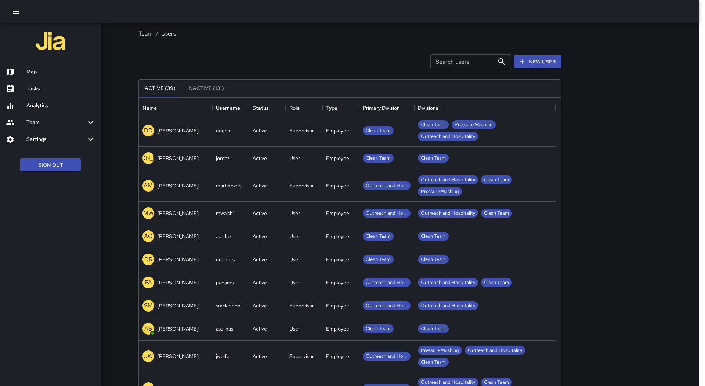
click at [47, 69] on h6 "Map" at bounding box center [60, 72] width 69 height 8
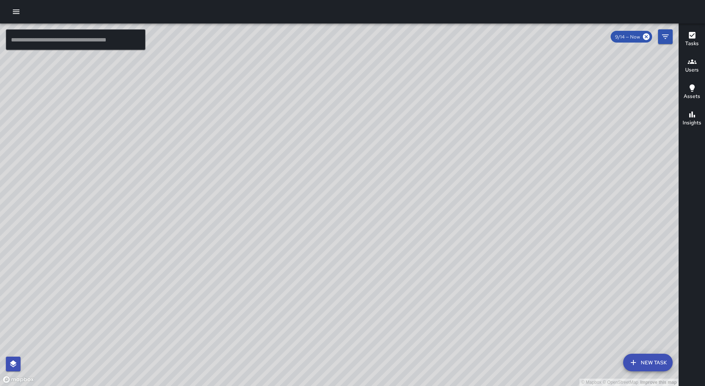
drag, startPoint x: 245, startPoint y: 239, endPoint x: 563, endPoint y: 170, distance: 325.5
click at [563, 170] on div "© Mapbox © OpenStreetMap Improve this map" at bounding box center [339, 205] width 679 height 363
click at [13, 7] on icon "button" at bounding box center [16, 11] width 9 height 9
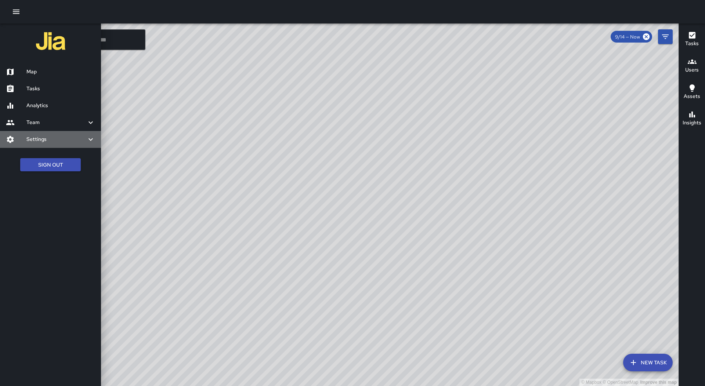
click at [69, 136] on h6 "Settings" at bounding box center [56, 140] width 60 height 8
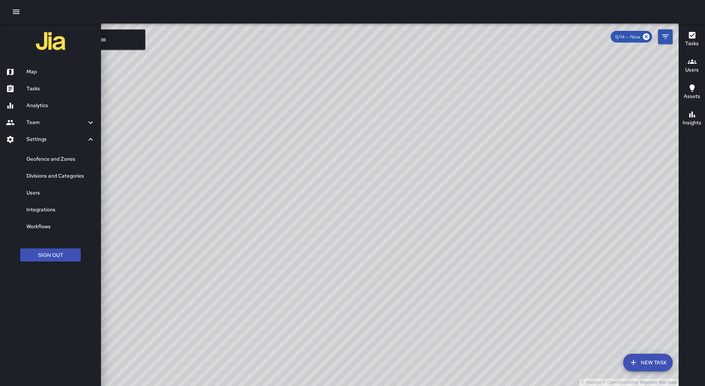
click at [67, 188] on div "Users" at bounding box center [50, 193] width 101 height 17
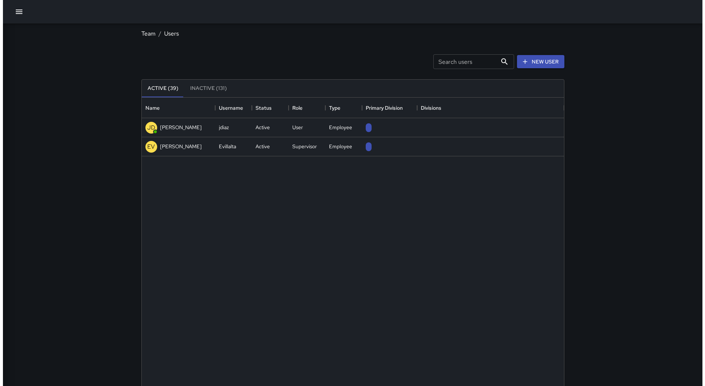
scroll to position [325, 417]
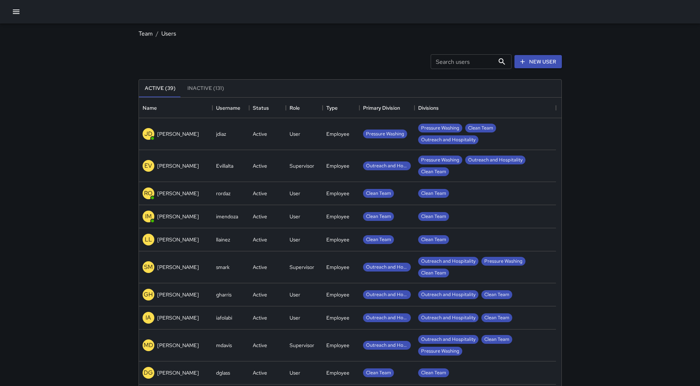
click at [18, 8] on icon "button" at bounding box center [16, 11] width 9 height 9
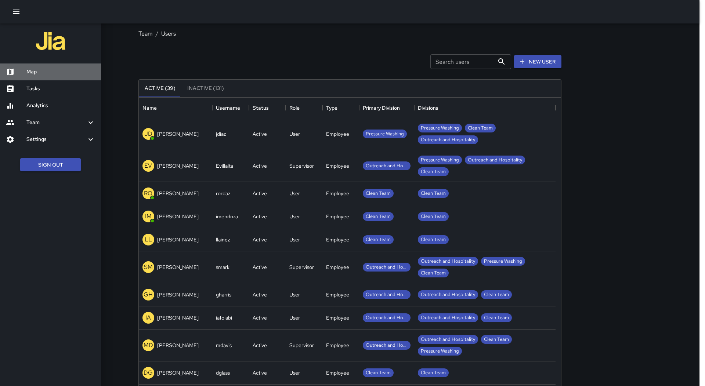
click at [46, 68] on div "Map" at bounding box center [50, 72] width 101 height 17
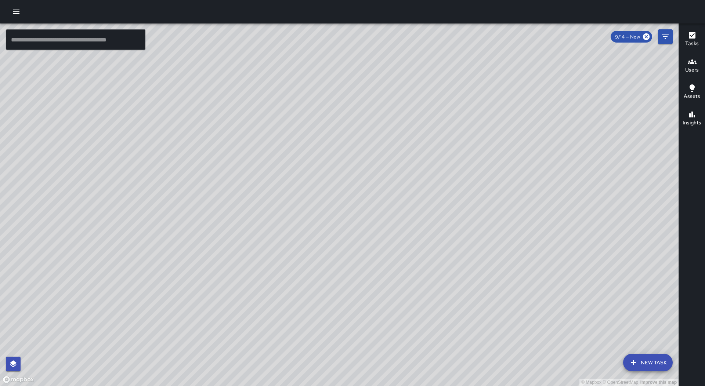
drag, startPoint x: 573, startPoint y: 327, endPoint x: 357, endPoint y: 240, distance: 232.9
click at [357, 240] on div "© Mapbox © OpenStreetMap Improve this map" at bounding box center [339, 205] width 679 height 363
